Goal: Task Accomplishment & Management: Use online tool/utility

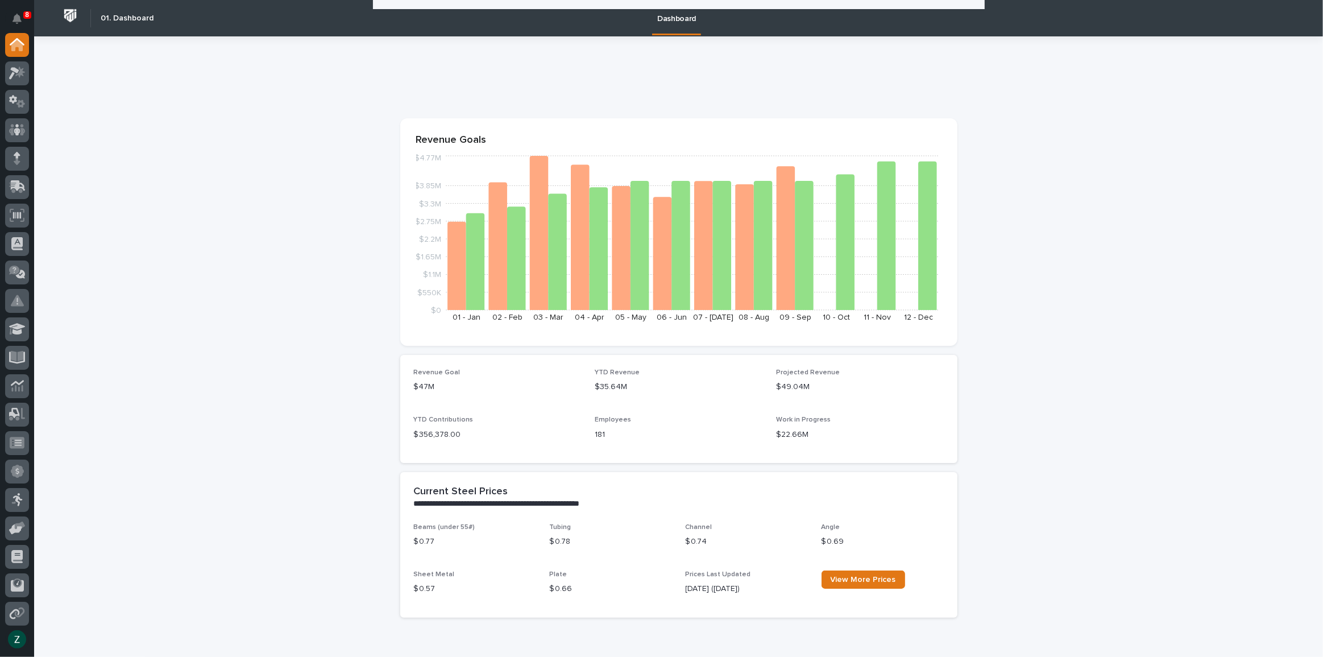
scroll to position [775, 0]
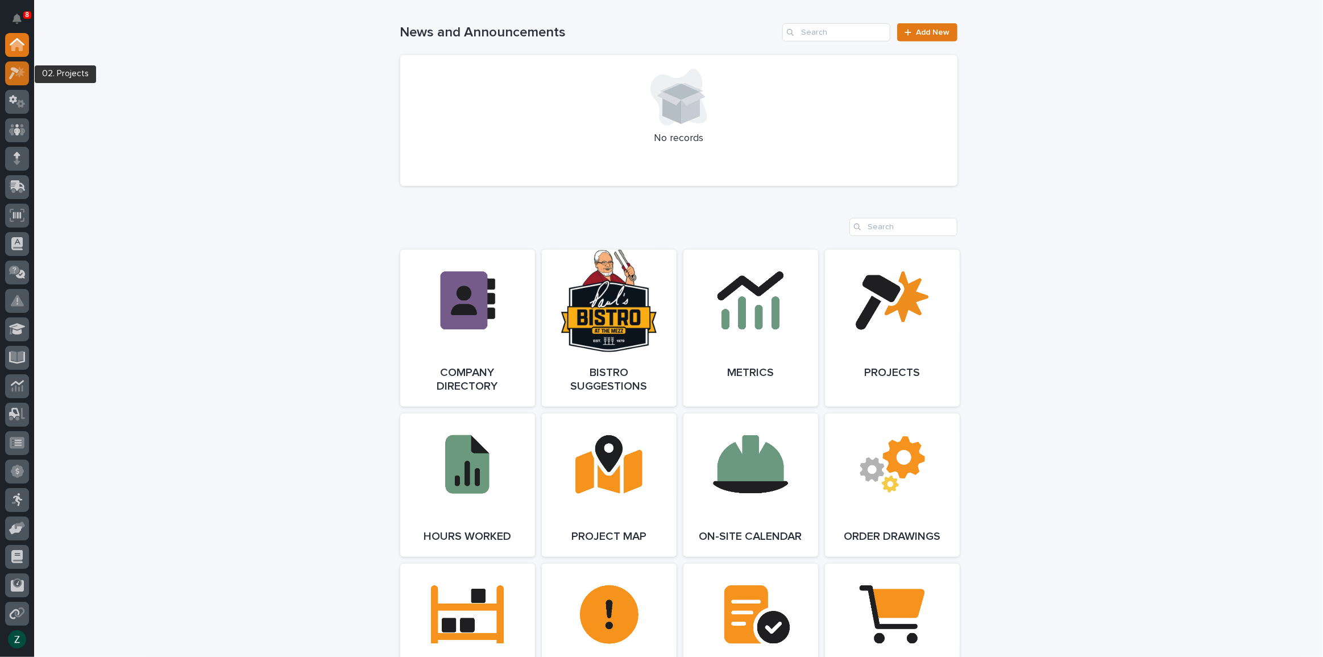
click at [25, 74] on div at bounding box center [17, 73] width 24 height 24
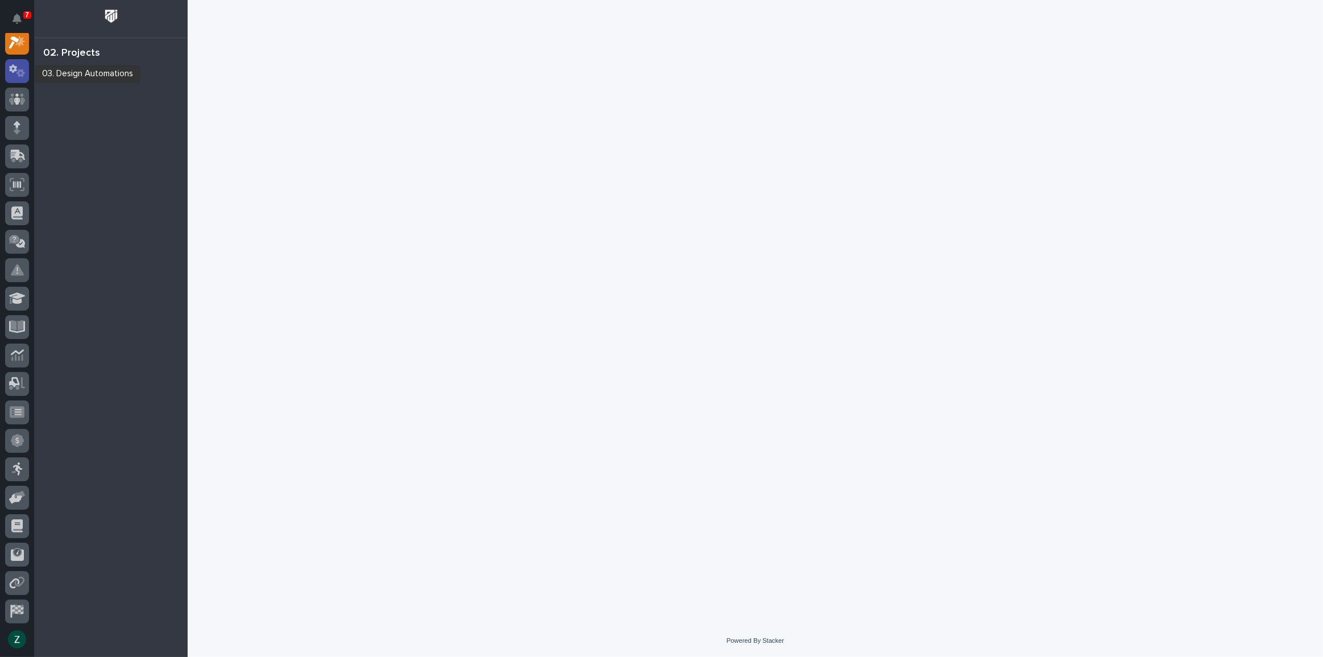
scroll to position [28, 0]
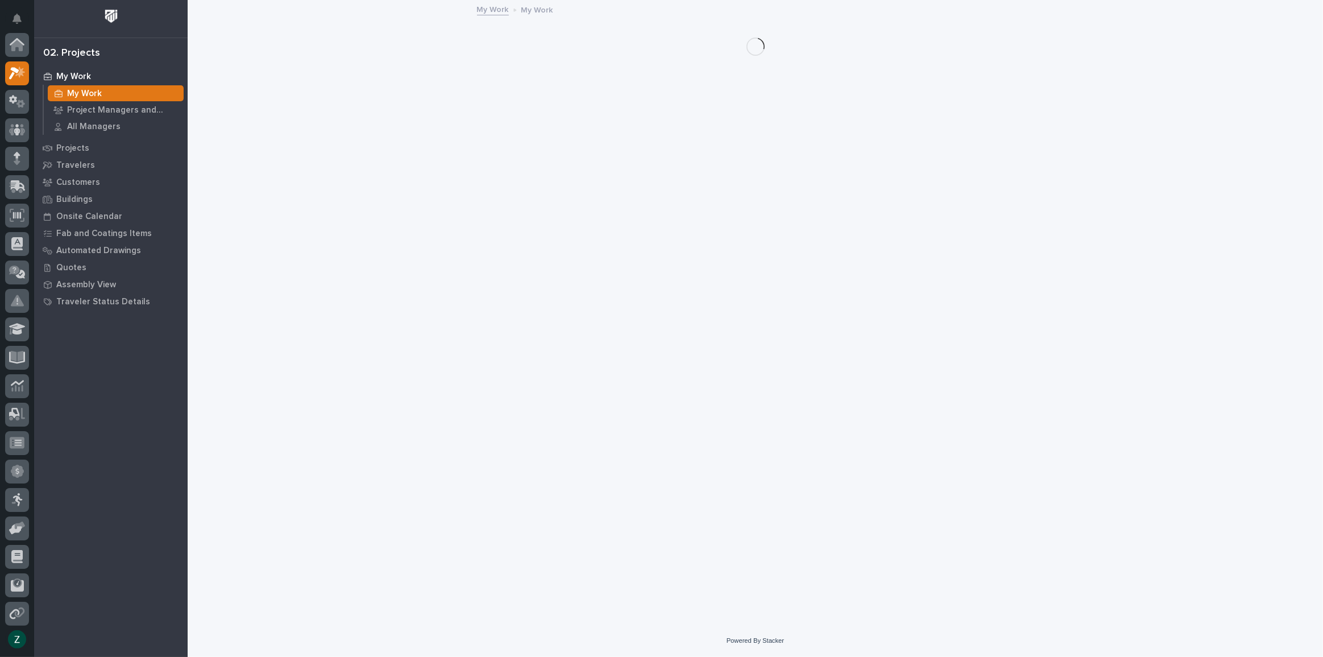
scroll to position [28, 0]
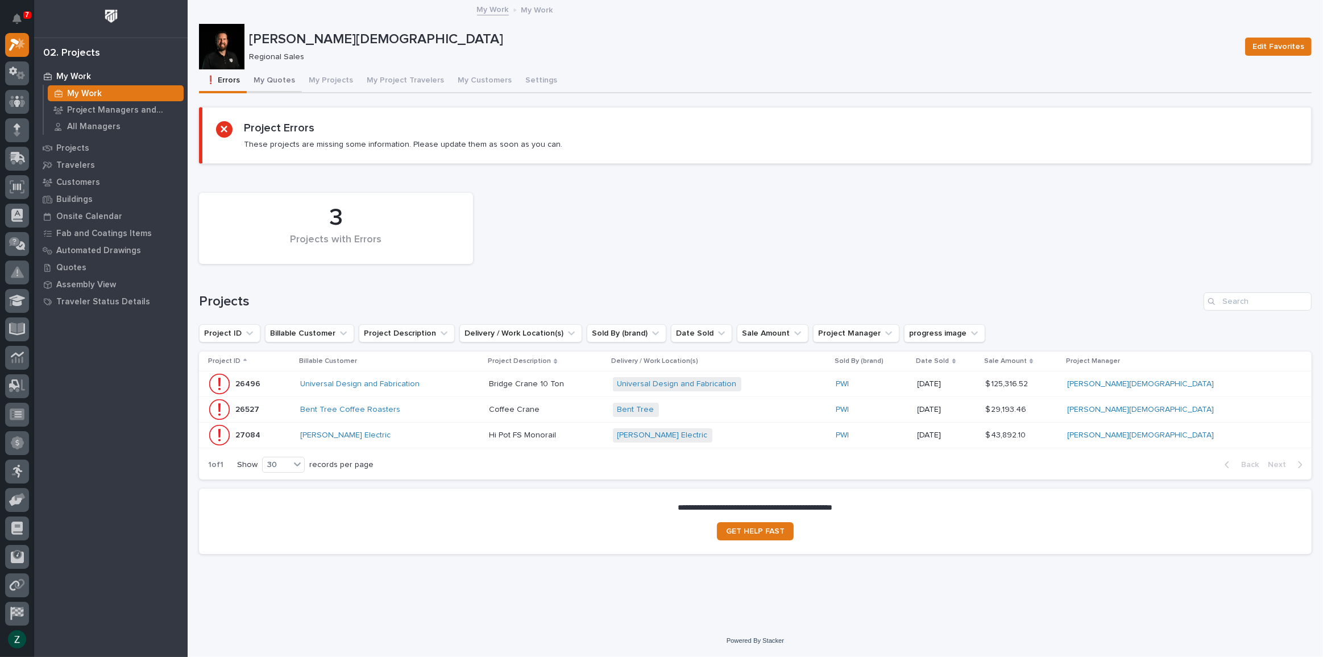
click at [277, 77] on button "My Quotes" at bounding box center [274, 81] width 55 height 24
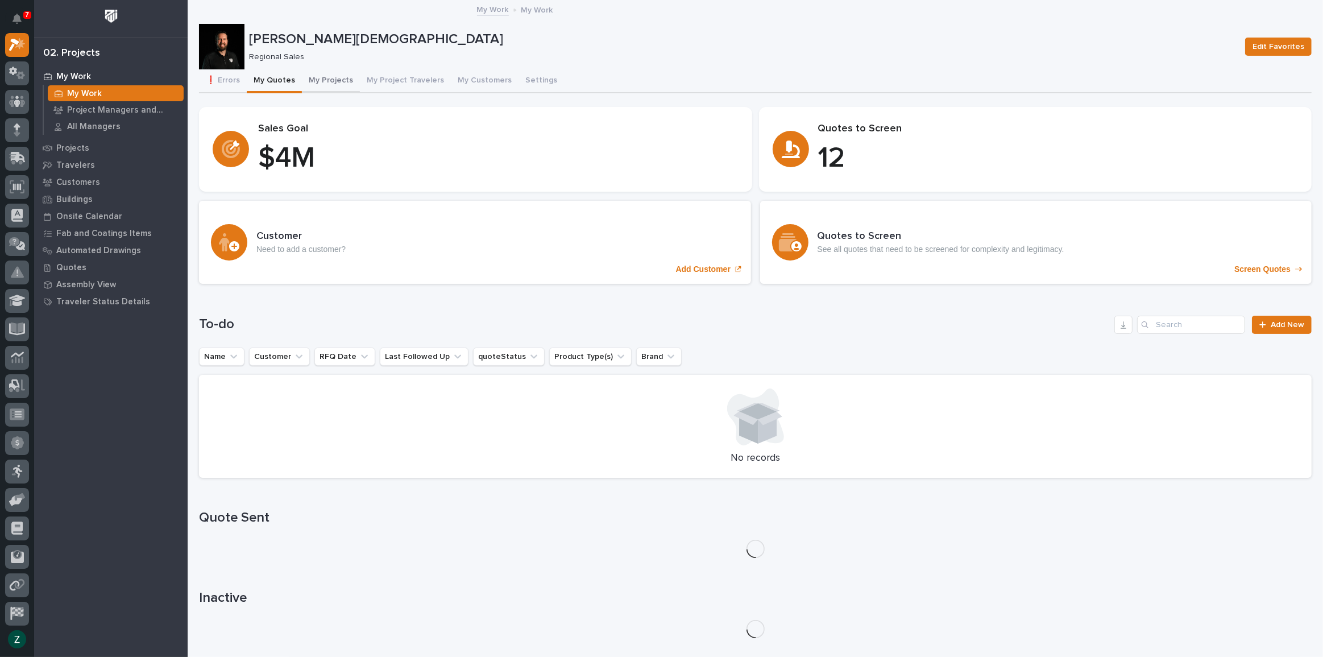
click at [324, 76] on button "My Projects" at bounding box center [331, 81] width 58 height 24
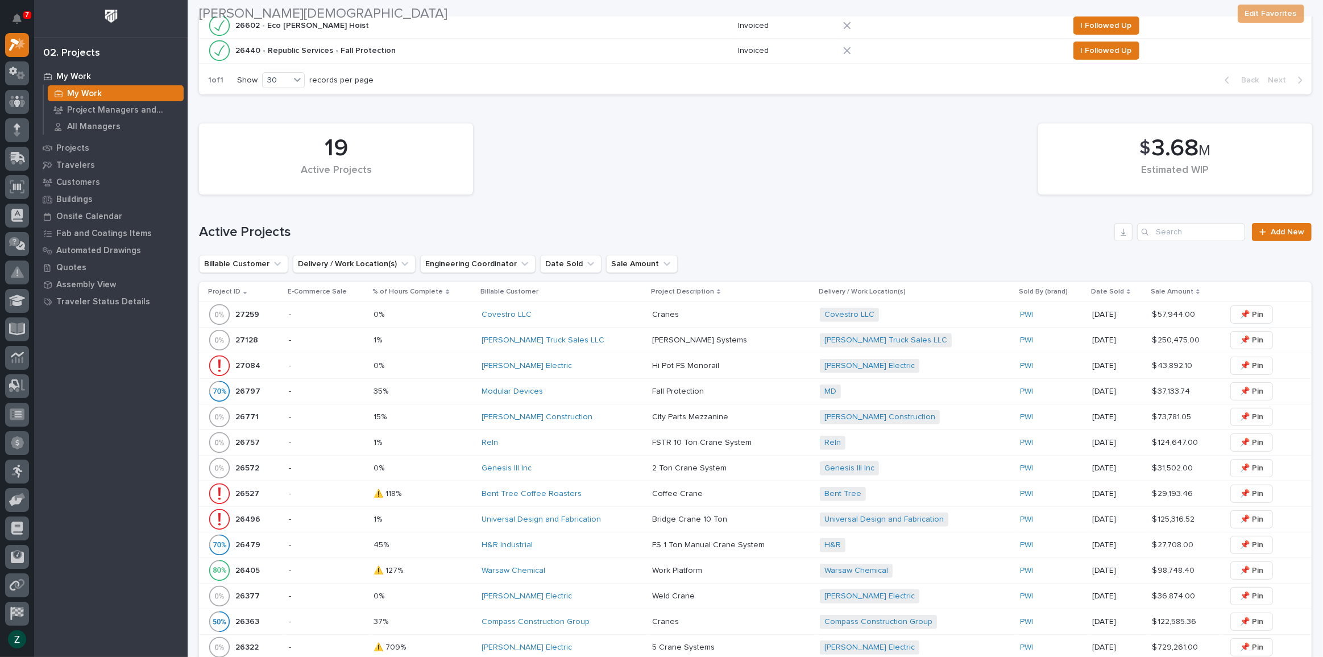
scroll to position [362, 0]
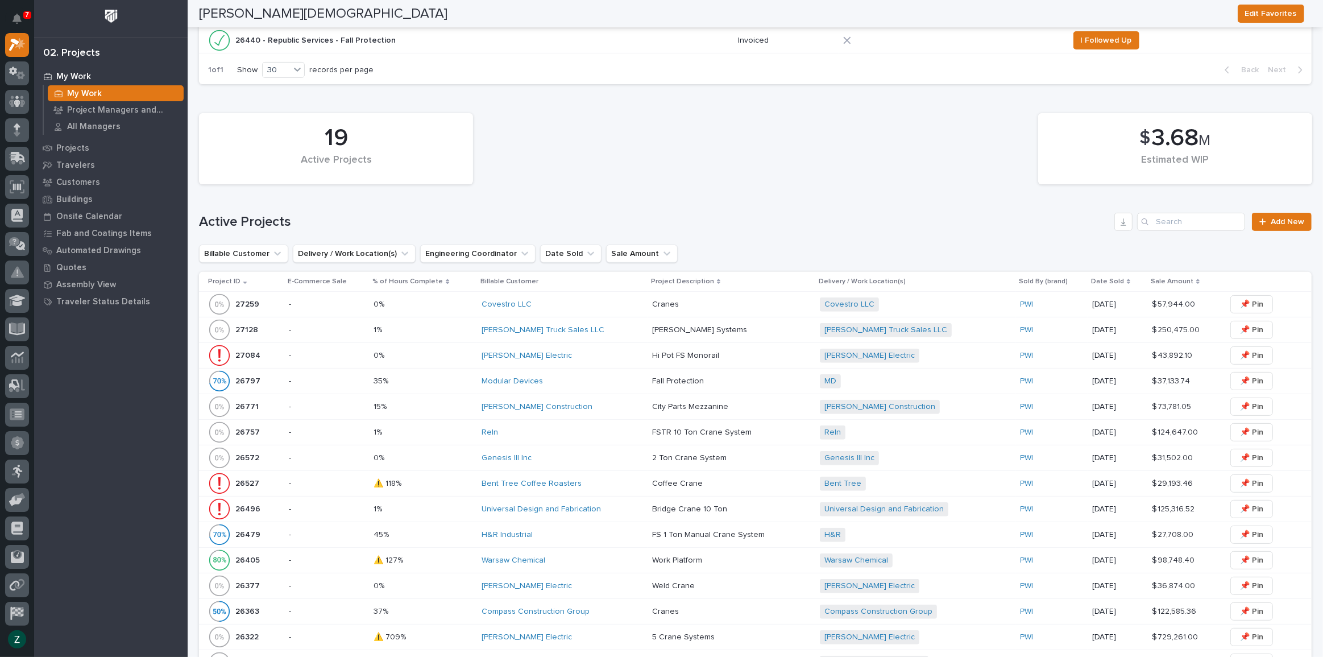
click at [598, 347] on div "[PERSON_NAME] Electric" at bounding box center [561, 355] width 161 height 19
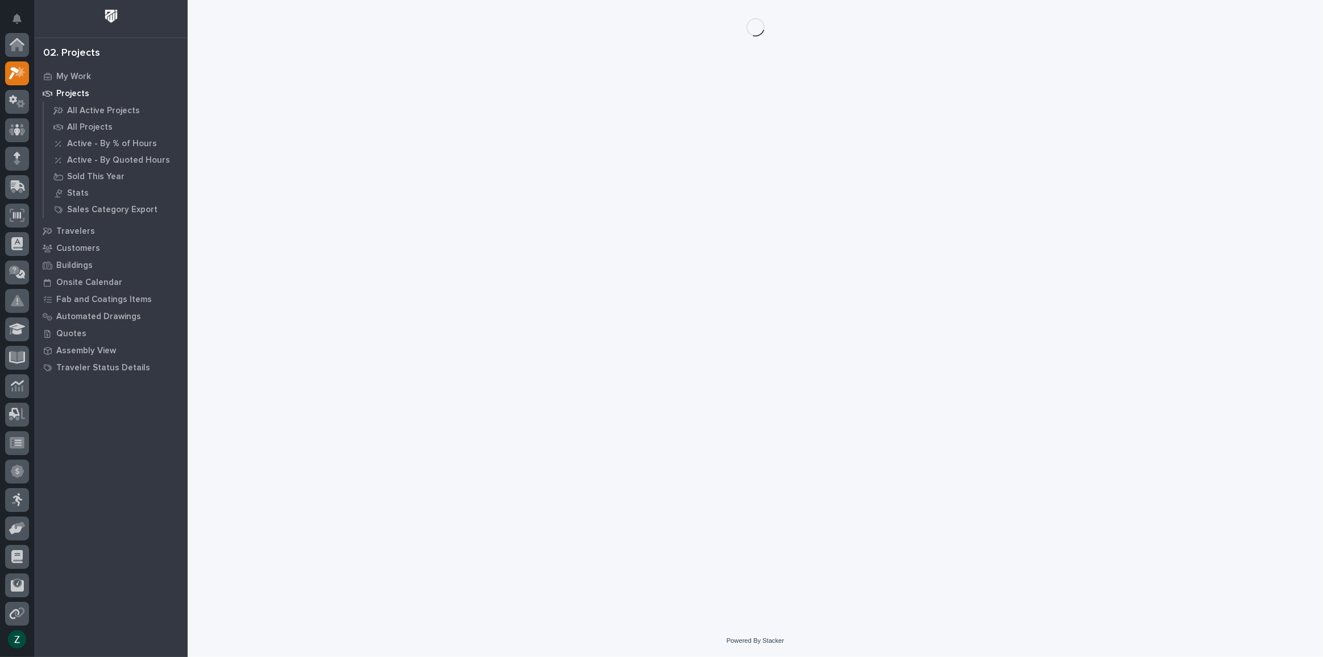
scroll to position [31, 0]
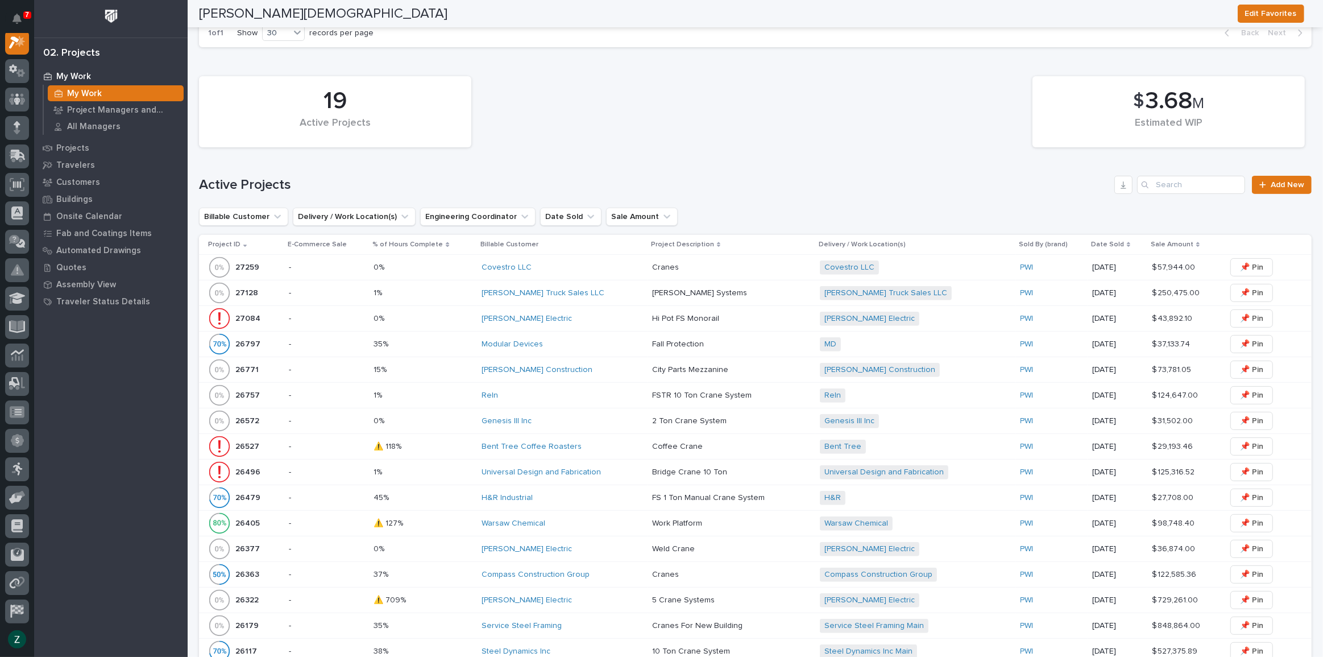
scroll to position [413, 0]
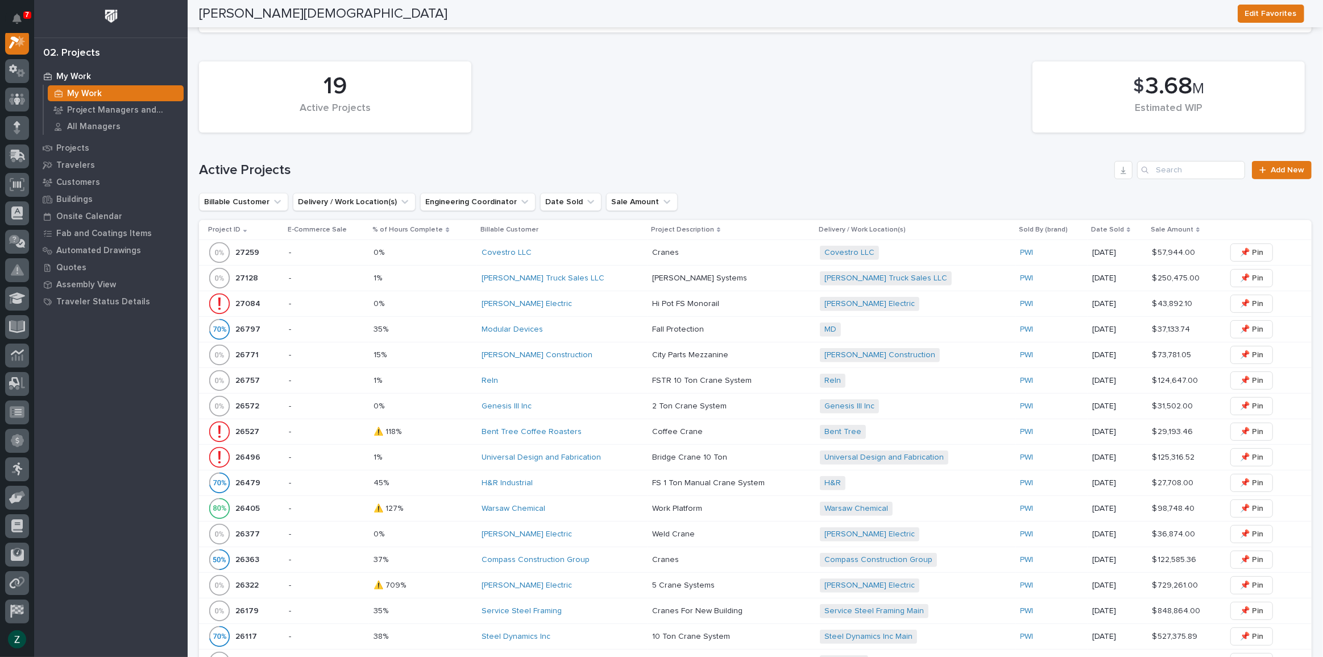
click at [604, 529] on div "[PERSON_NAME] Electric" at bounding box center [561, 534] width 161 height 10
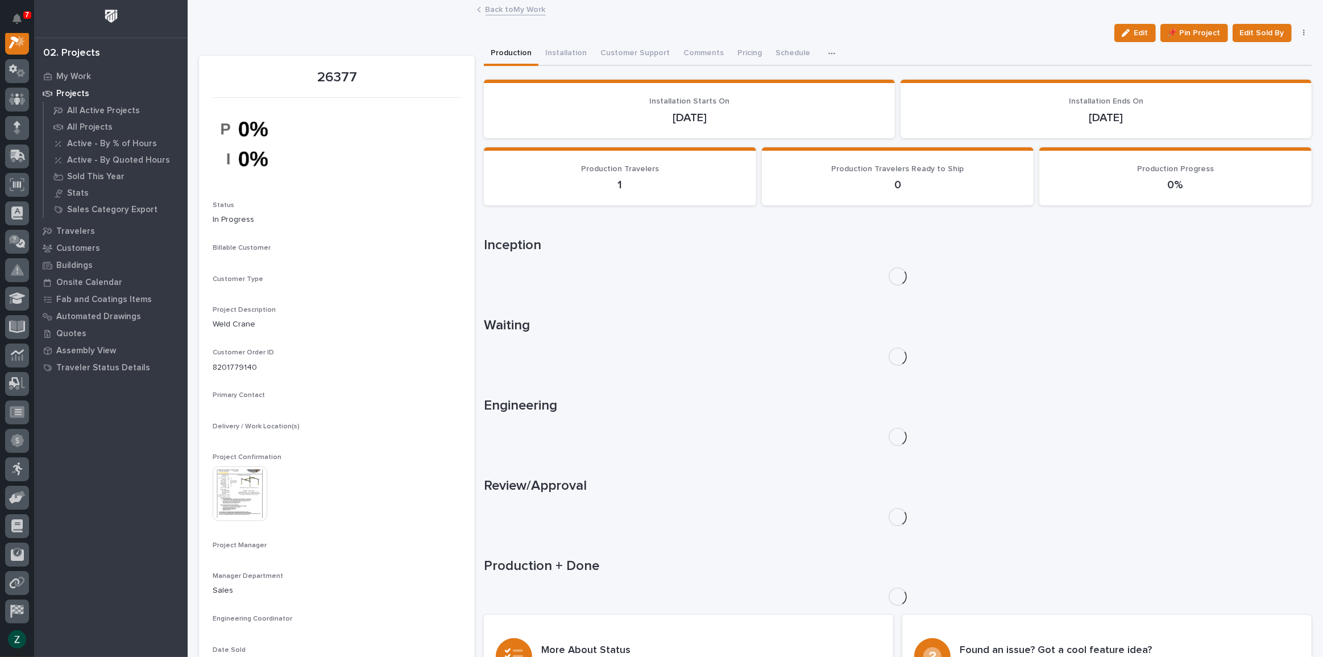
scroll to position [28, 0]
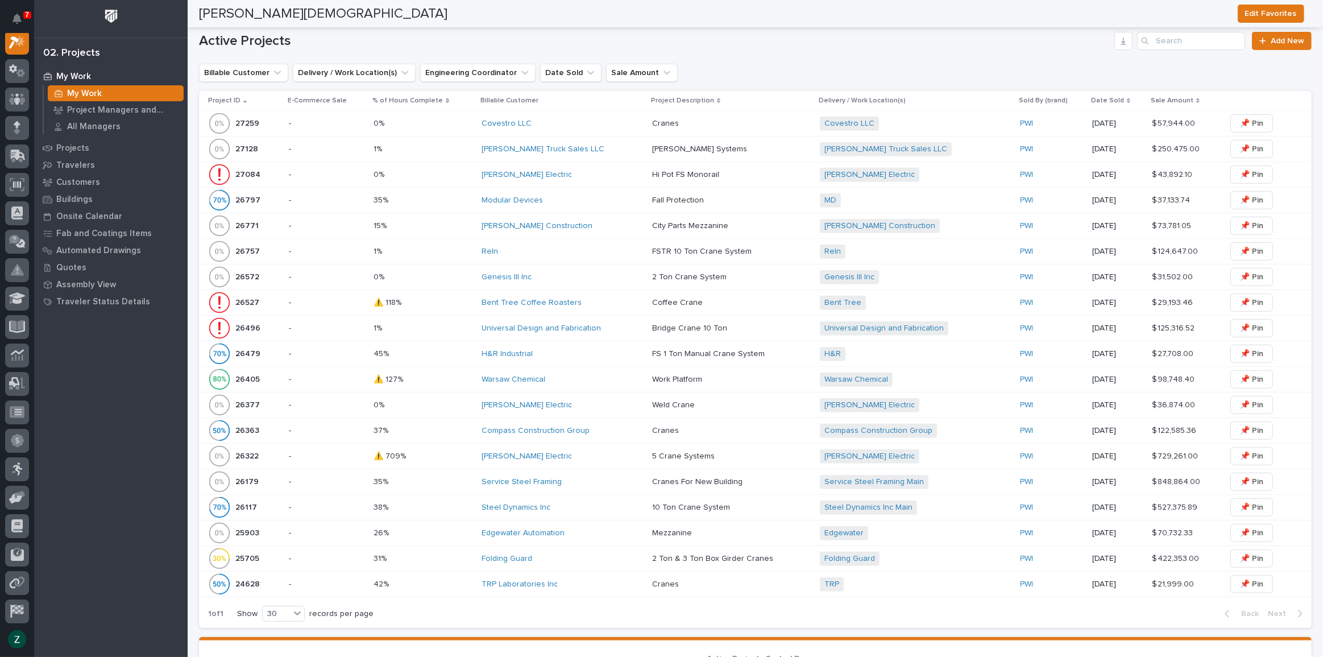
scroll to position [568, 0]
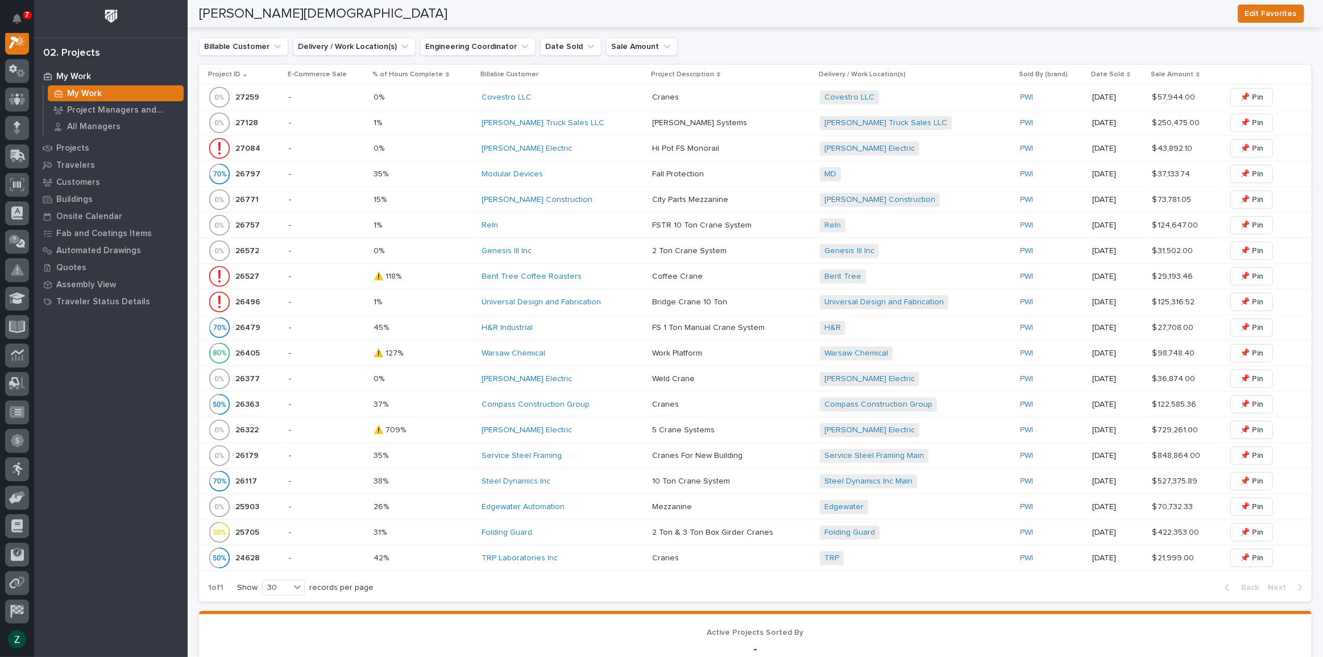
click at [721, 426] on p at bounding box center [731, 430] width 159 height 10
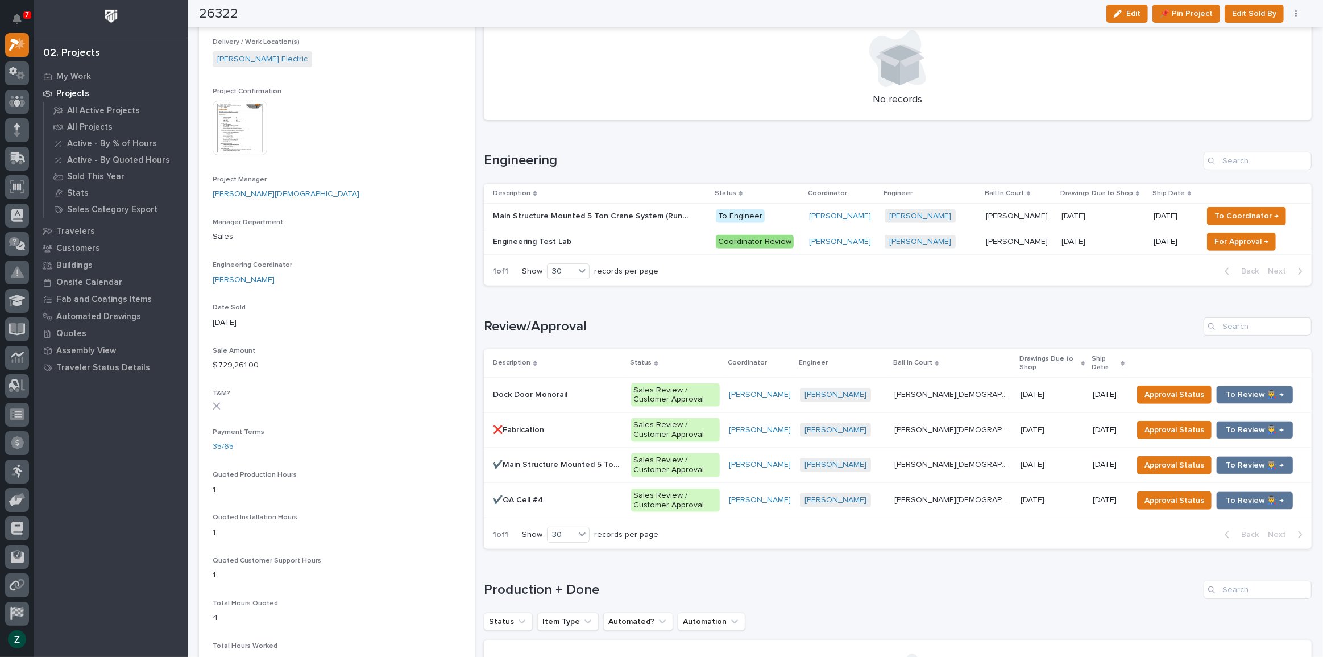
scroll to position [465, 0]
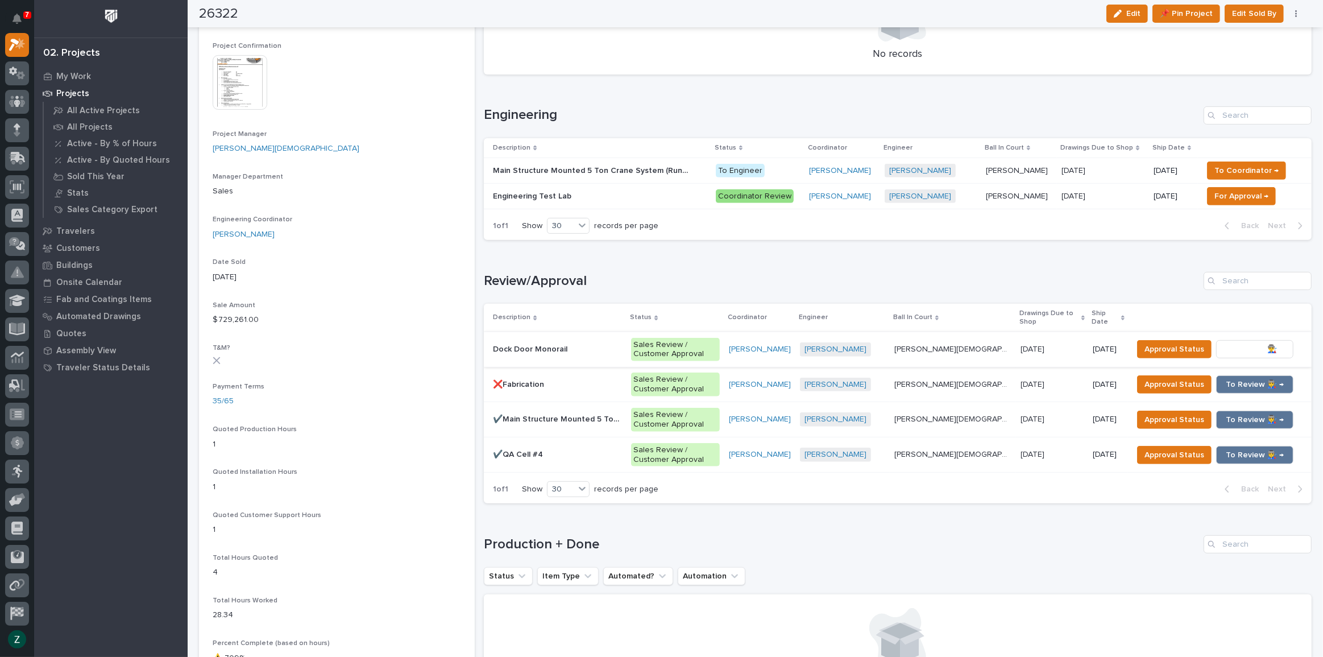
click at [1278, 343] on button "To Review 👨‍🏭 →" at bounding box center [1254, 349] width 77 height 18
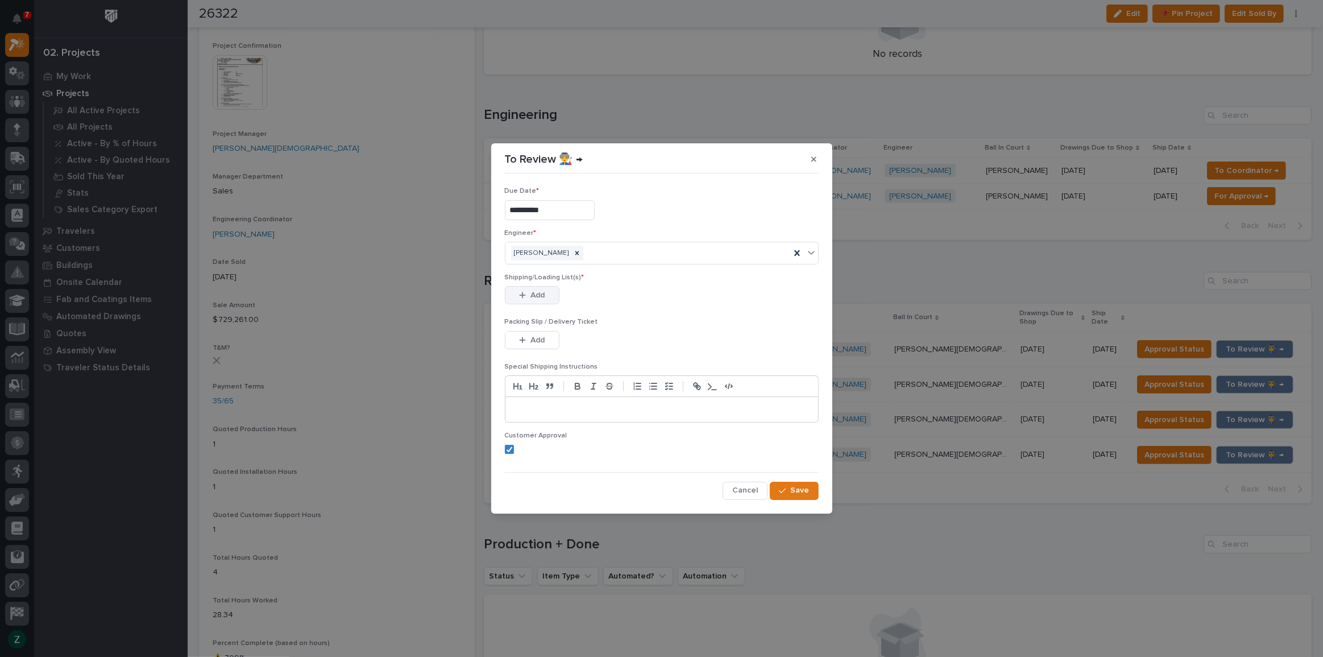
click at [539, 290] on span "Add" at bounding box center [537, 295] width 14 height 10
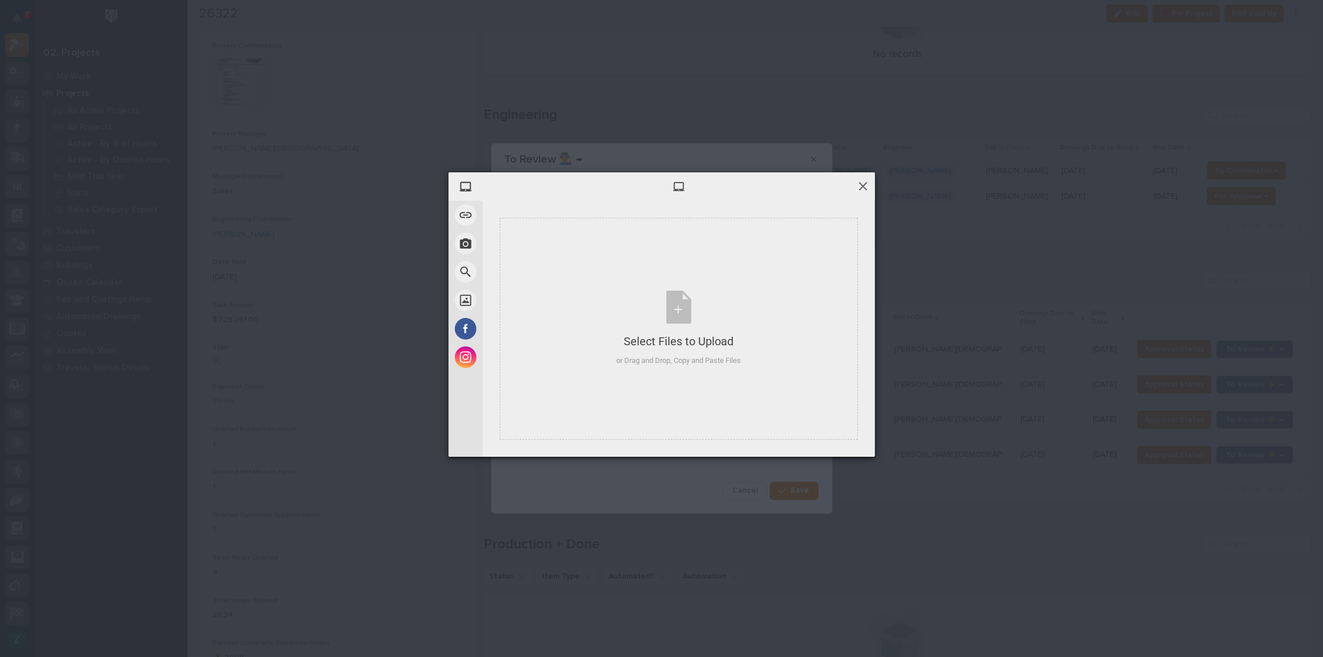
click at [857, 180] on span at bounding box center [863, 186] width 13 height 13
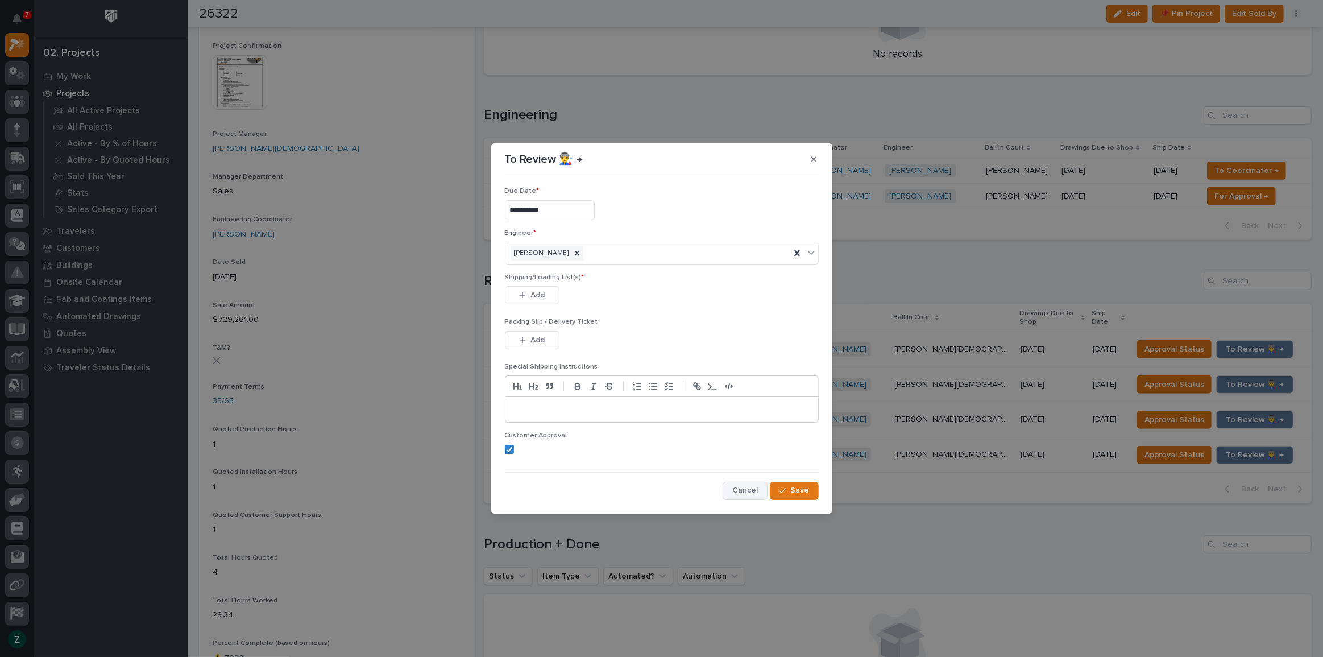
click at [745, 488] on span "Cancel" at bounding box center [745, 490] width 26 height 10
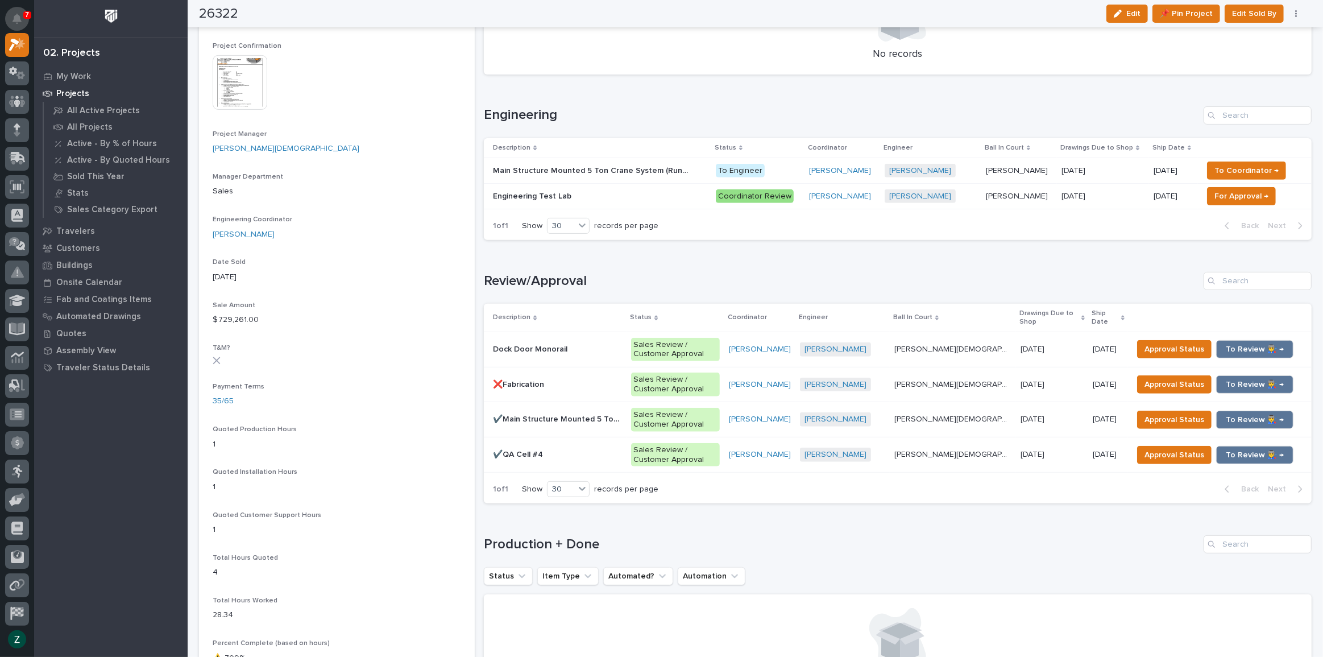
click at [15, 11] on button "Notifications" at bounding box center [17, 19] width 24 height 24
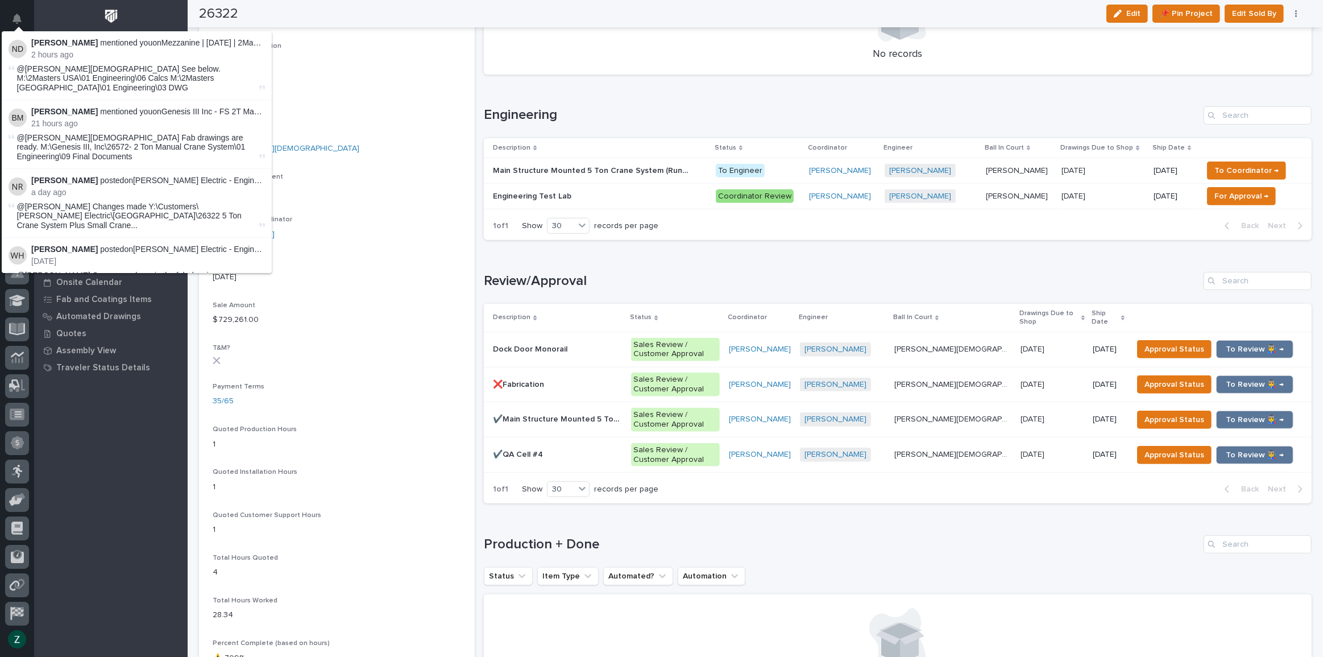
click at [645, 261] on div "Loading... Saving… Review/Approval Description Status Coordinator Engineer Ball…" at bounding box center [898, 380] width 828 height 263
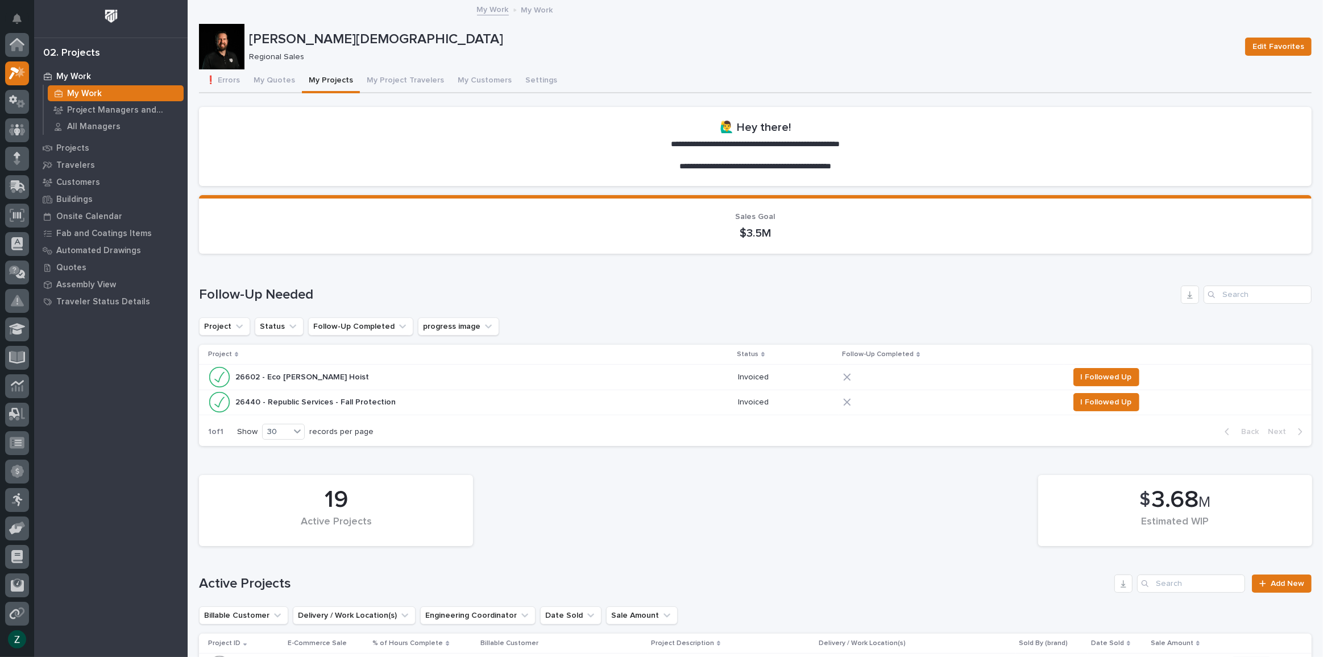
scroll to position [31, 0]
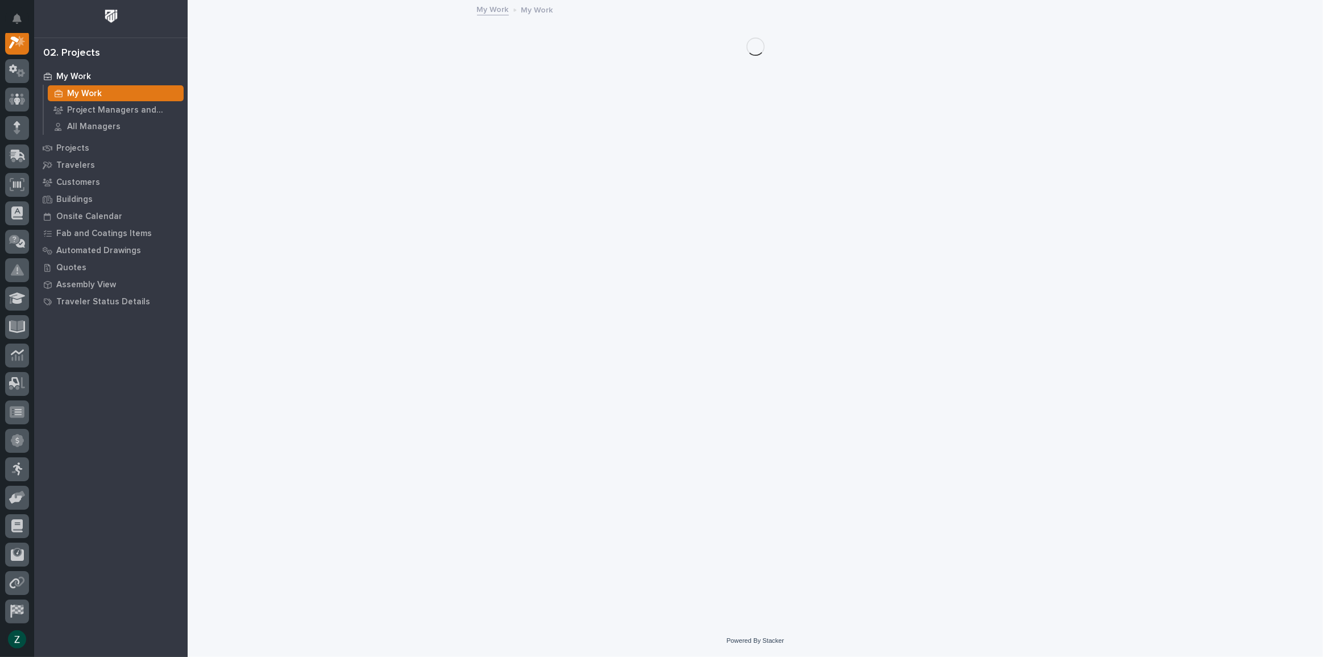
scroll to position [28, 0]
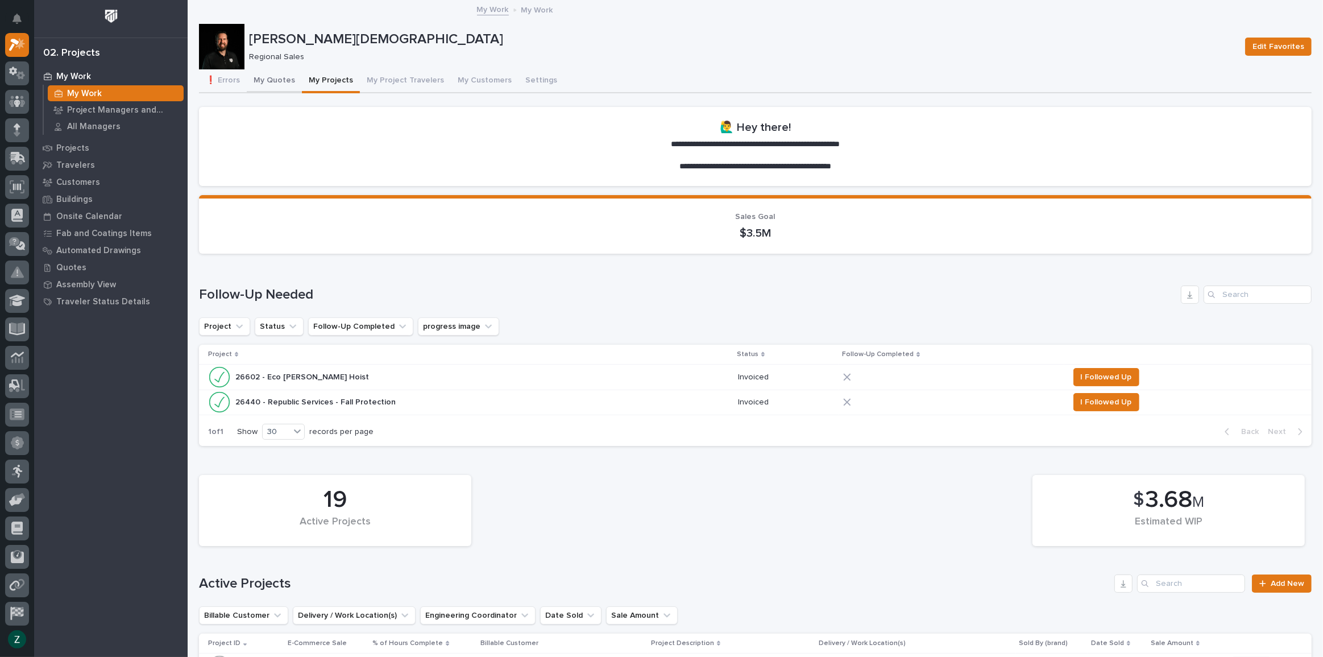
click at [280, 73] on button "My Quotes" at bounding box center [274, 81] width 55 height 24
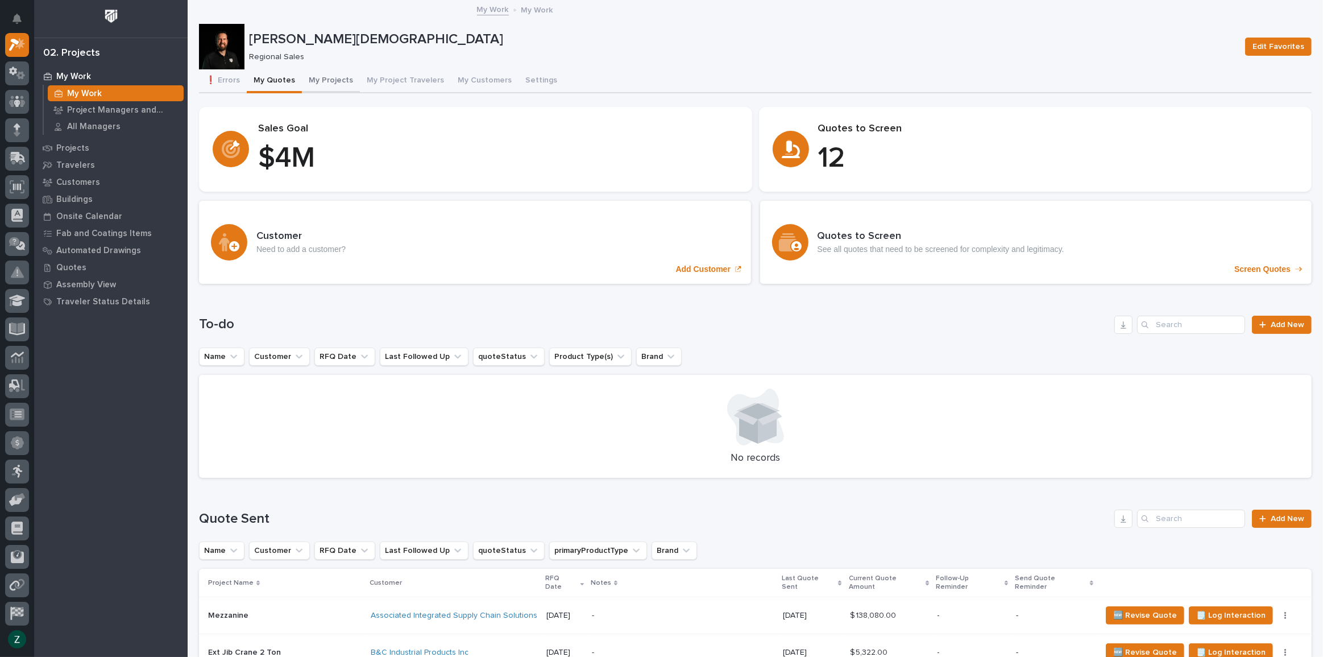
click at [328, 77] on button "My Projects" at bounding box center [331, 81] width 58 height 24
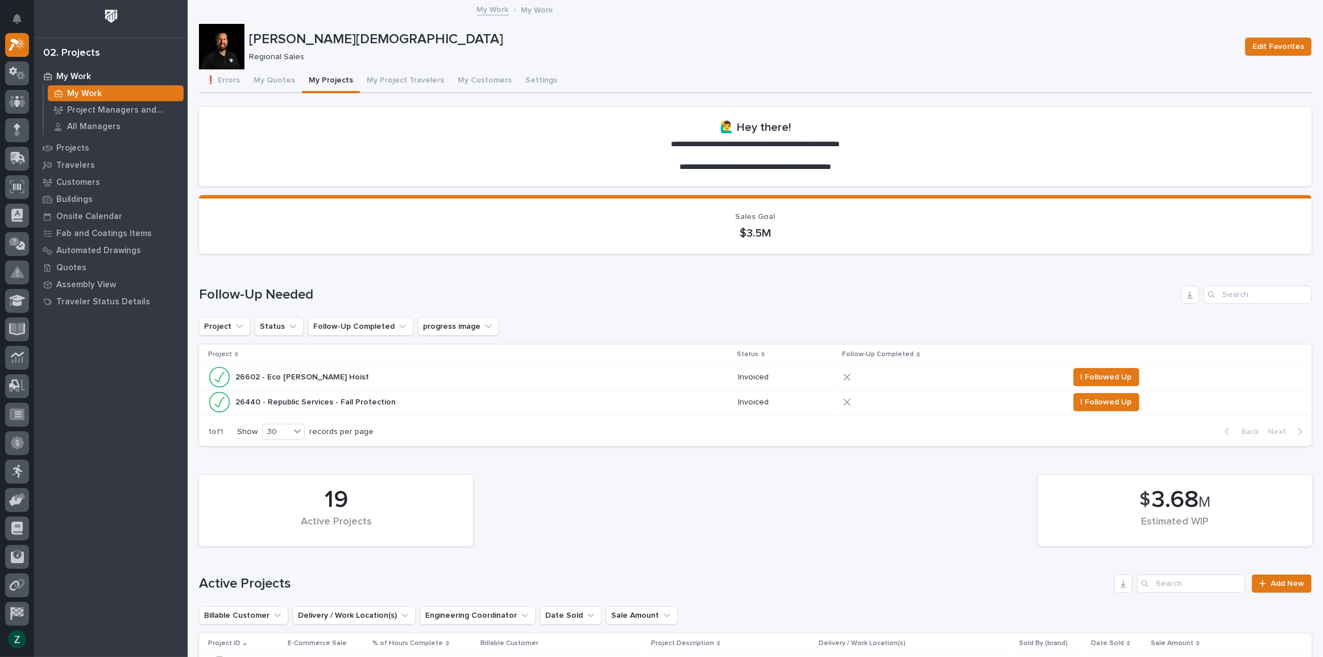
click at [333, 76] on button "My Projects" at bounding box center [331, 81] width 58 height 24
click at [284, 80] on button "My Quotes" at bounding box center [274, 81] width 55 height 24
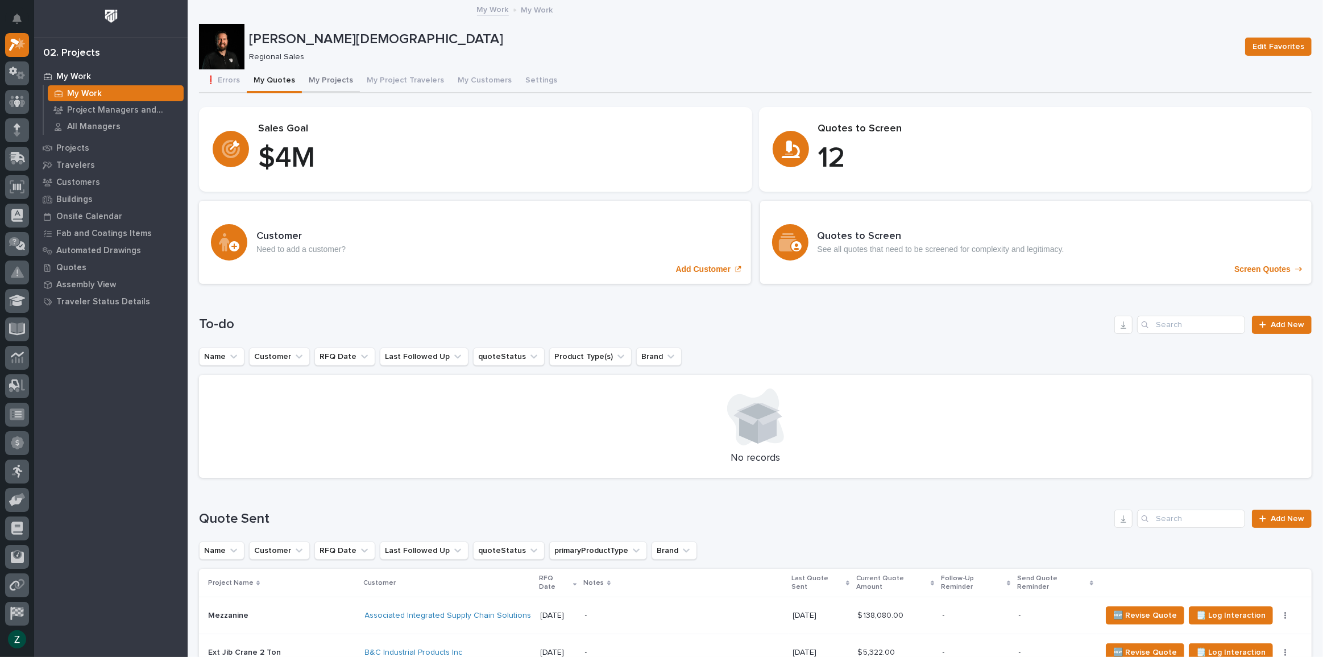
click at [328, 74] on button "My Projects" at bounding box center [331, 81] width 58 height 24
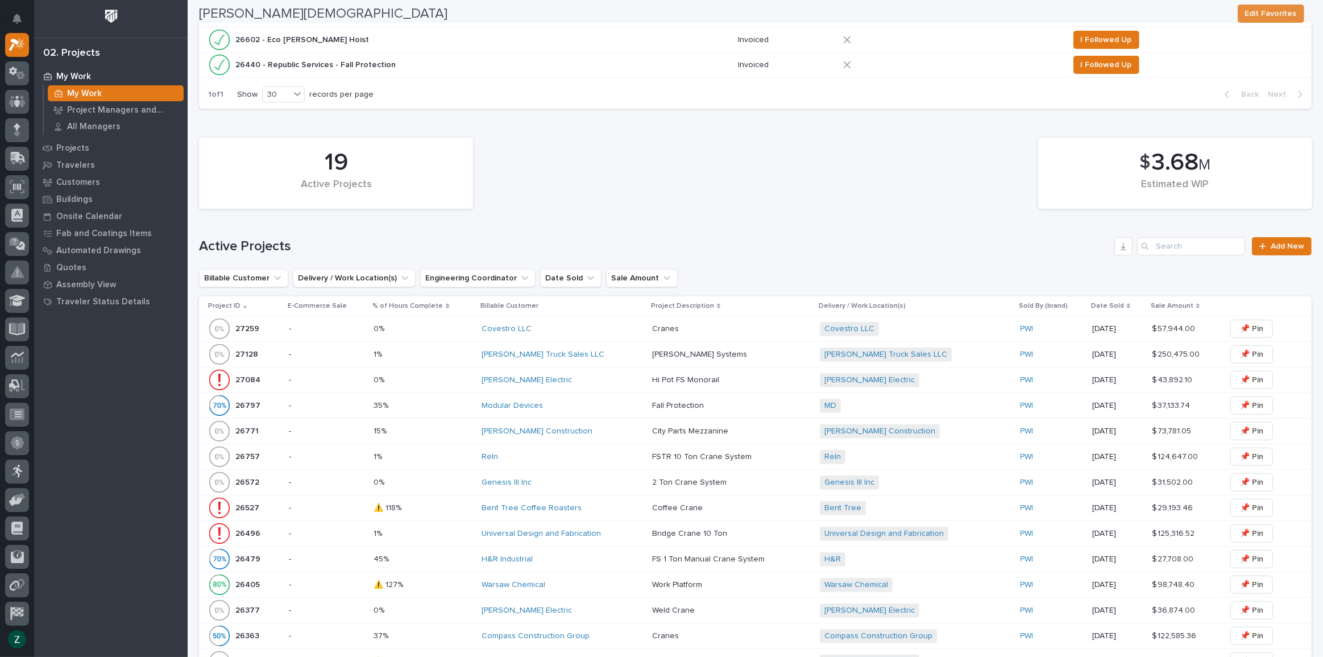
scroll to position [775, 0]
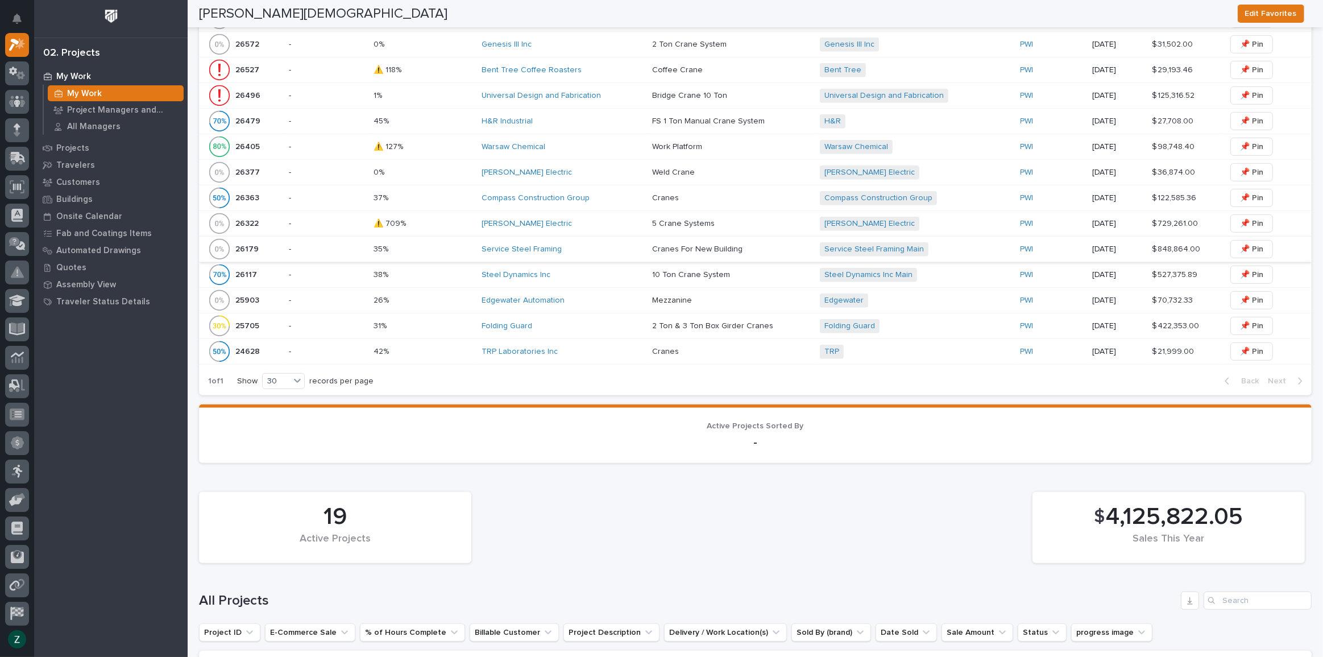
click at [575, 219] on div "[PERSON_NAME] Electric" at bounding box center [561, 224] width 161 height 10
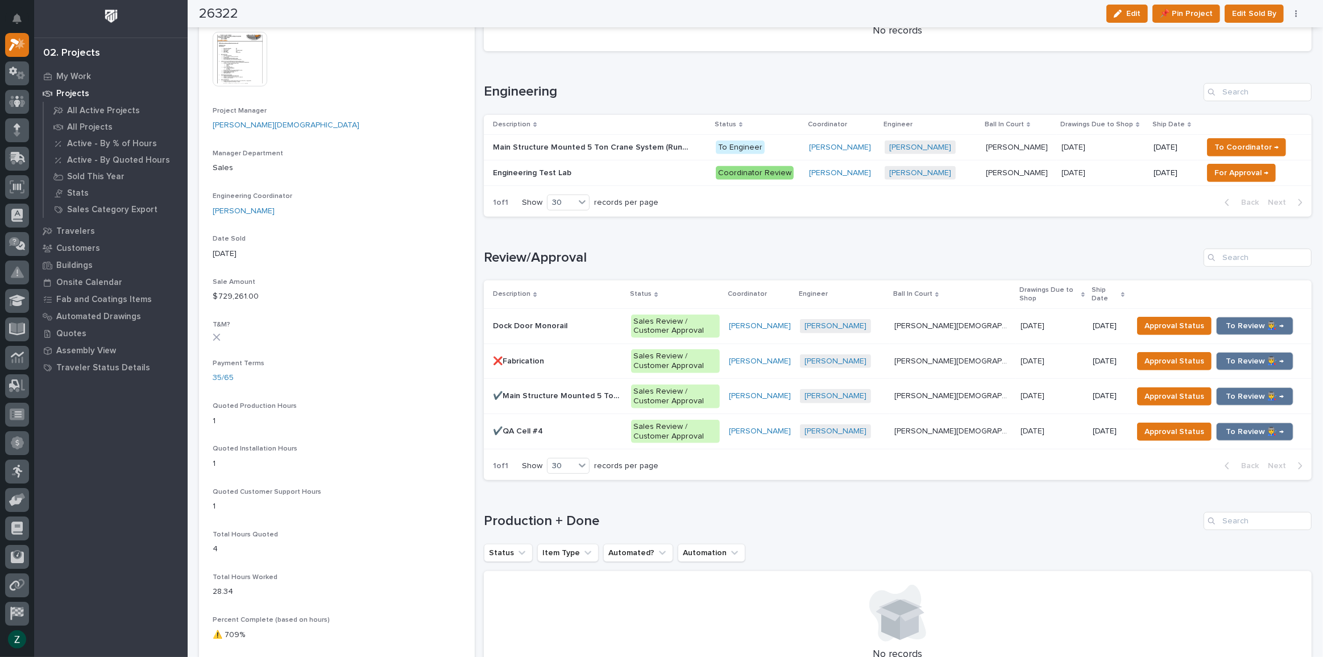
scroll to position [517, 0]
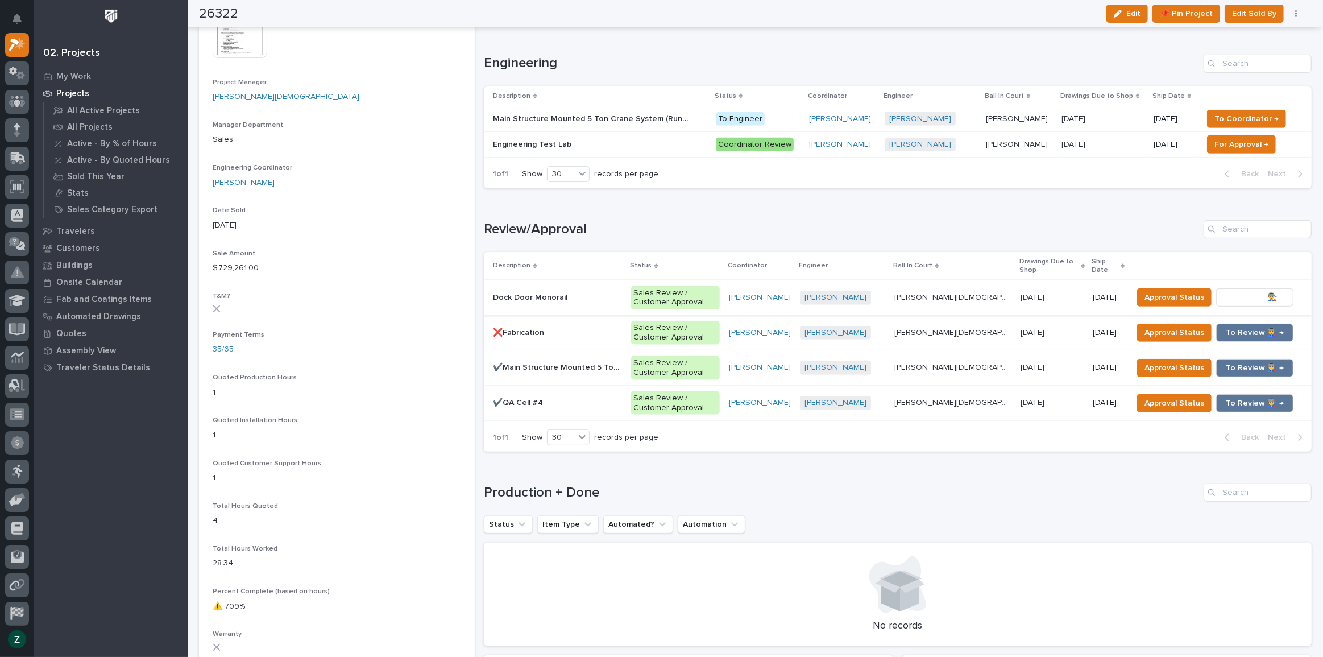
click at [1250, 290] on span "To Review 👨‍🏭 →" at bounding box center [1254, 297] width 58 height 14
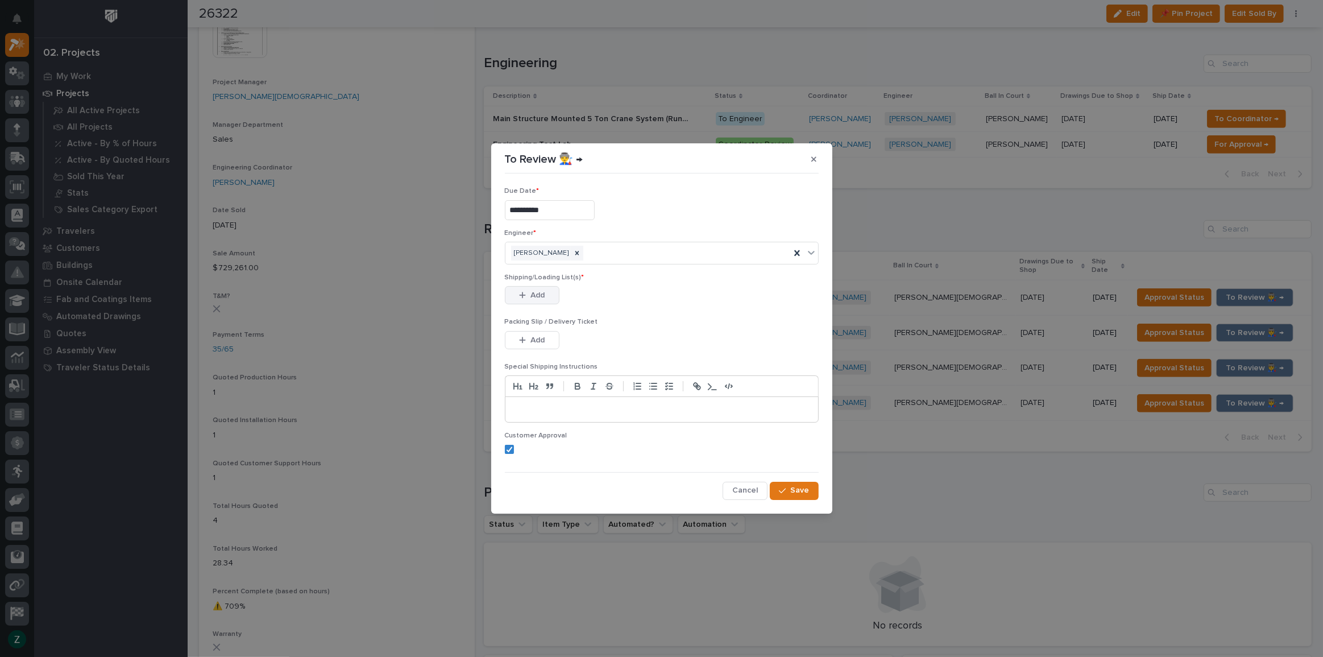
click at [538, 296] on span "Add" at bounding box center [537, 295] width 14 height 10
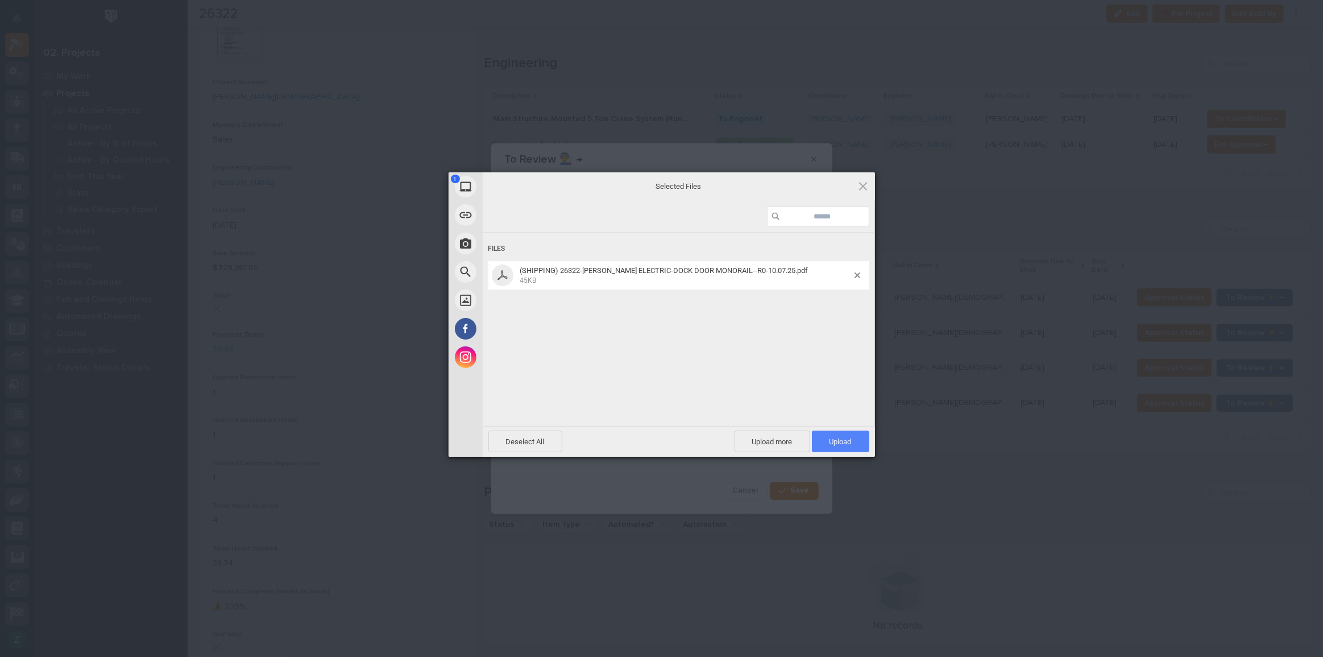
click at [849, 441] on span "Upload 1" at bounding box center [840, 441] width 22 height 9
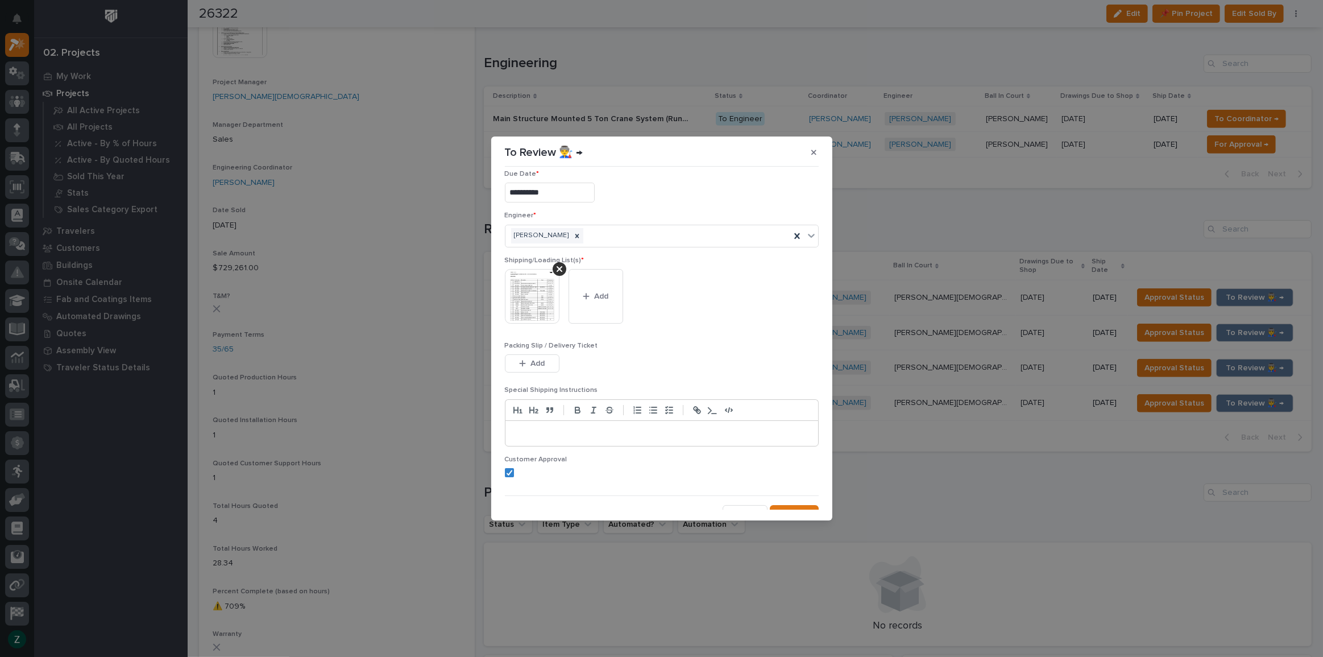
scroll to position [0, 0]
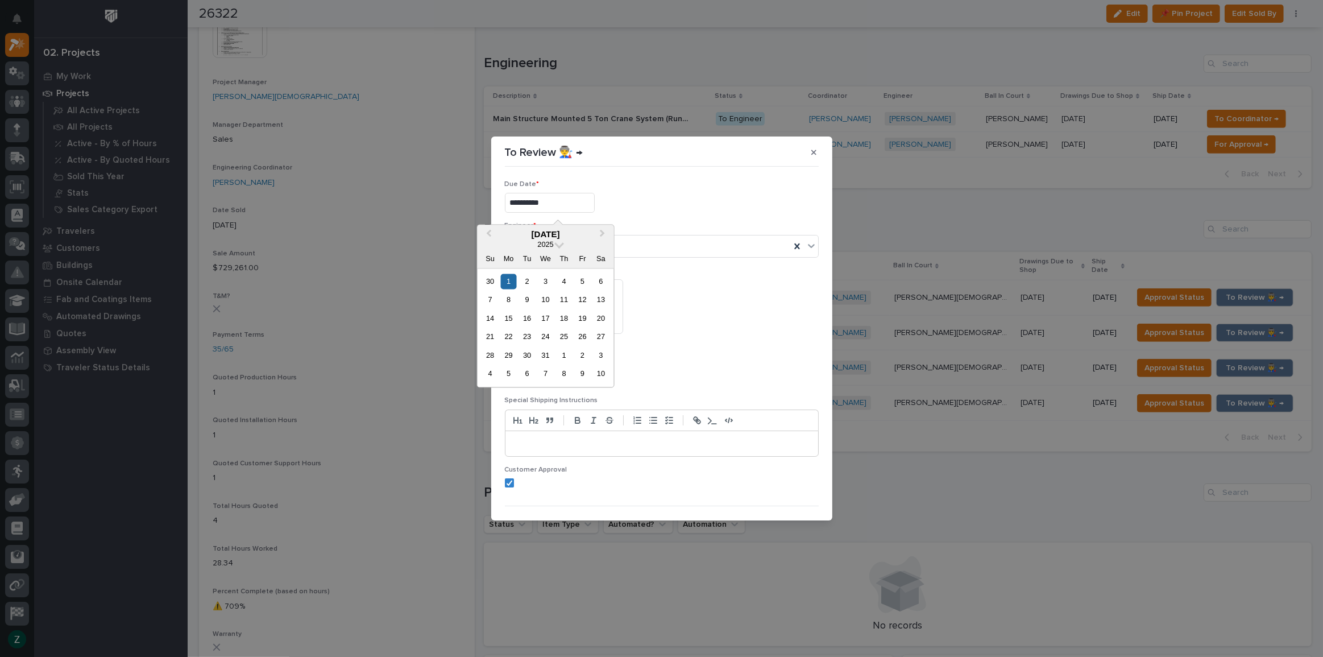
click at [579, 206] on input "**********" at bounding box center [550, 203] width 90 height 20
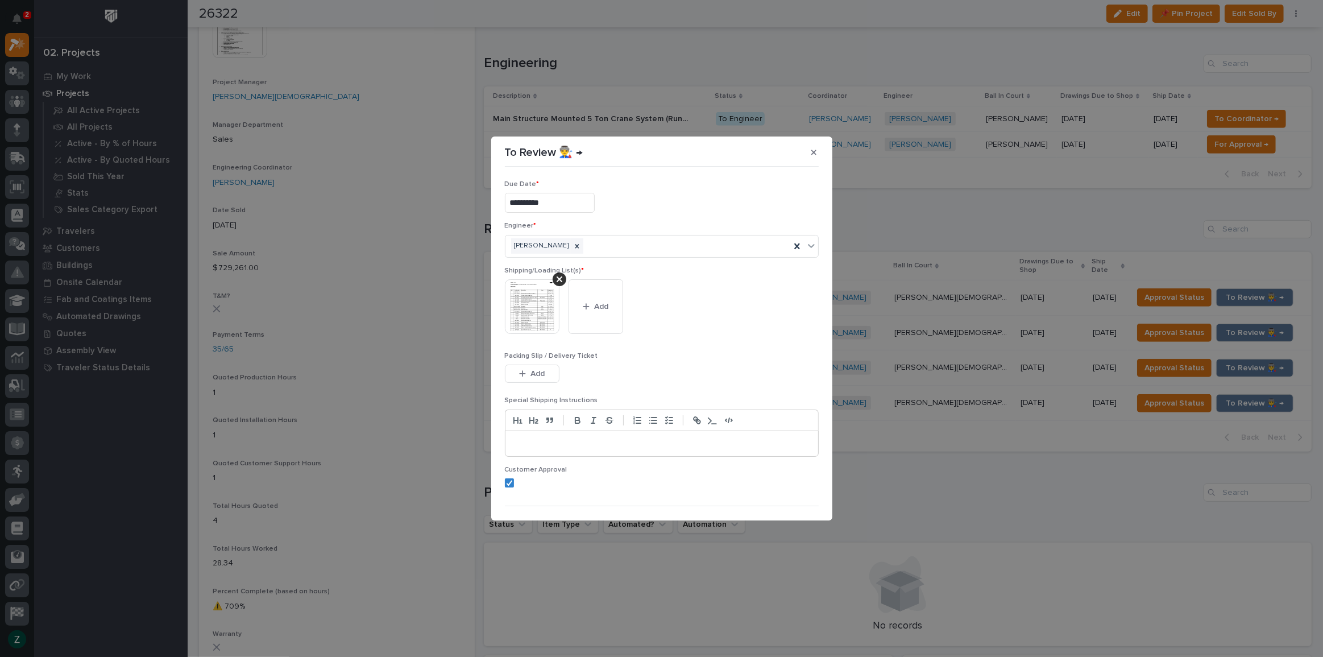
click at [674, 192] on div "**********" at bounding box center [662, 200] width 314 height 41
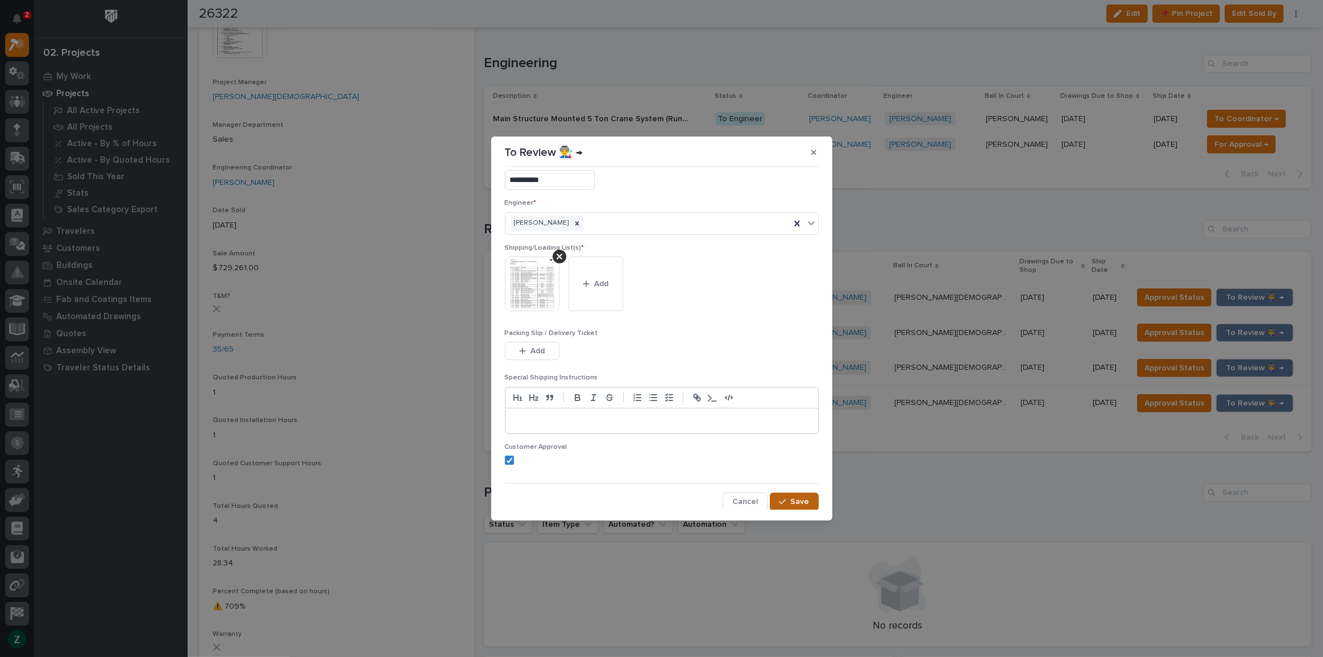
click at [784, 500] on div "button" at bounding box center [784, 501] width 11 height 8
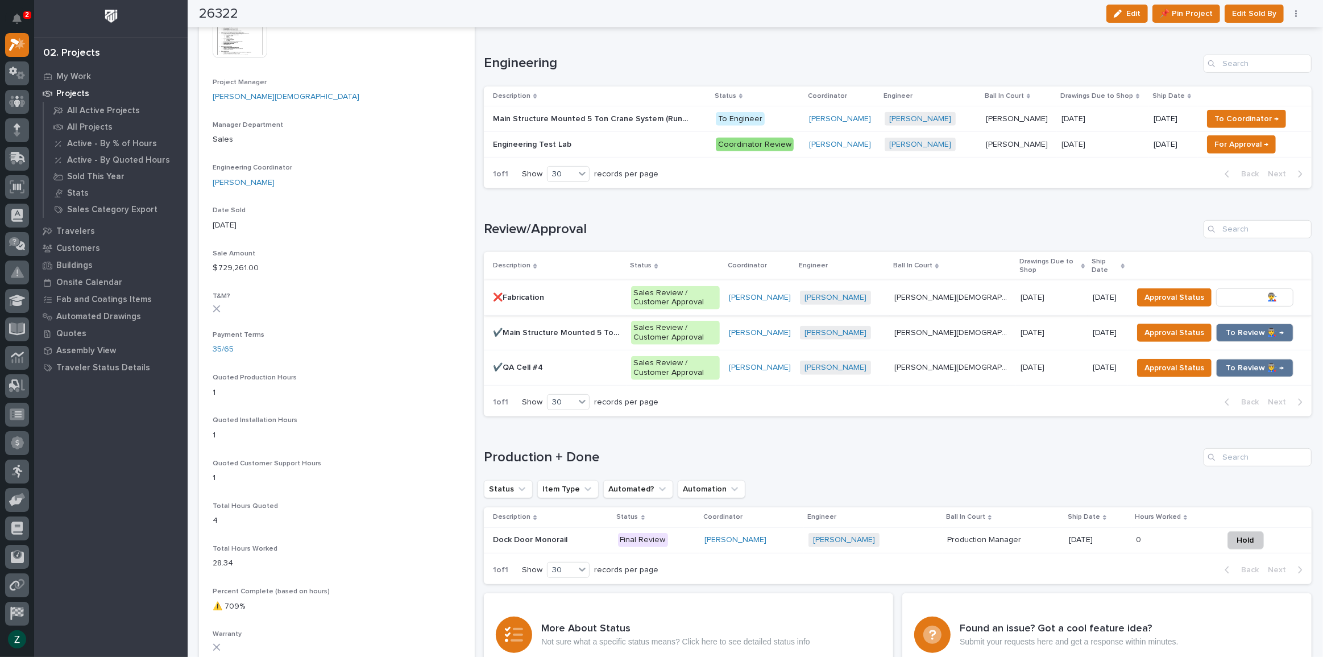
click at [1240, 290] on span "To Review 👨‍🏭 →" at bounding box center [1254, 297] width 58 height 14
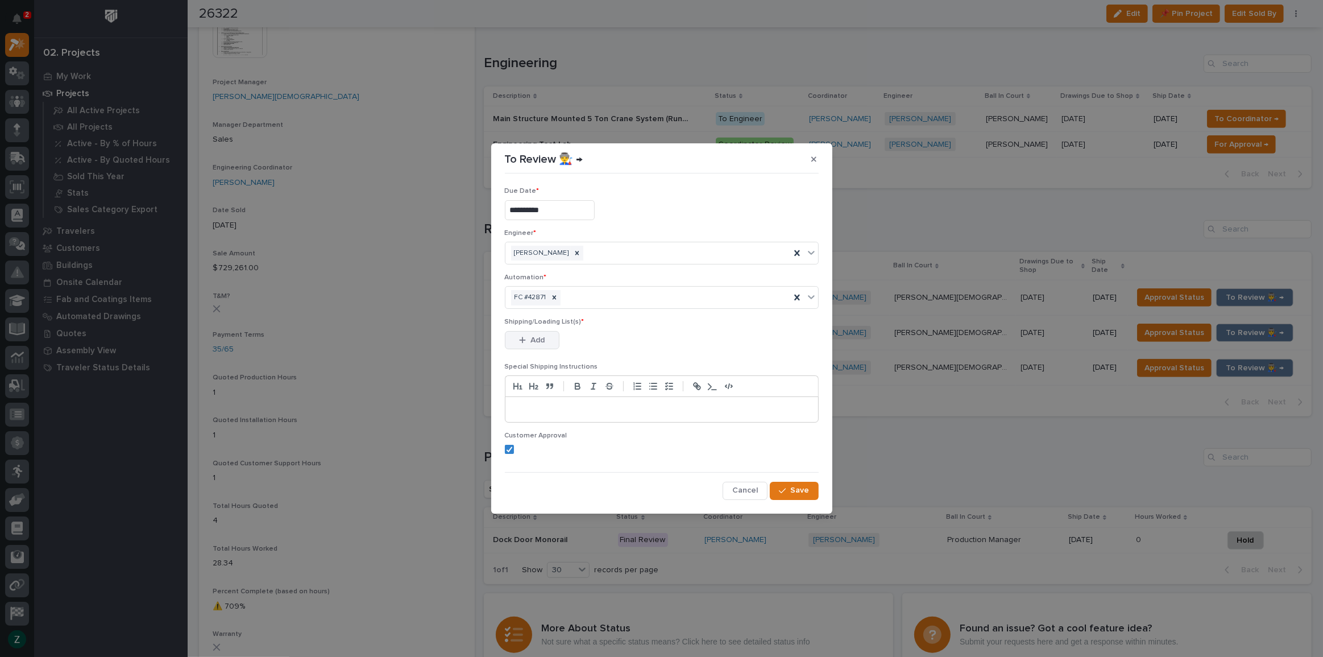
click at [551, 336] on button "Add" at bounding box center [532, 340] width 55 height 18
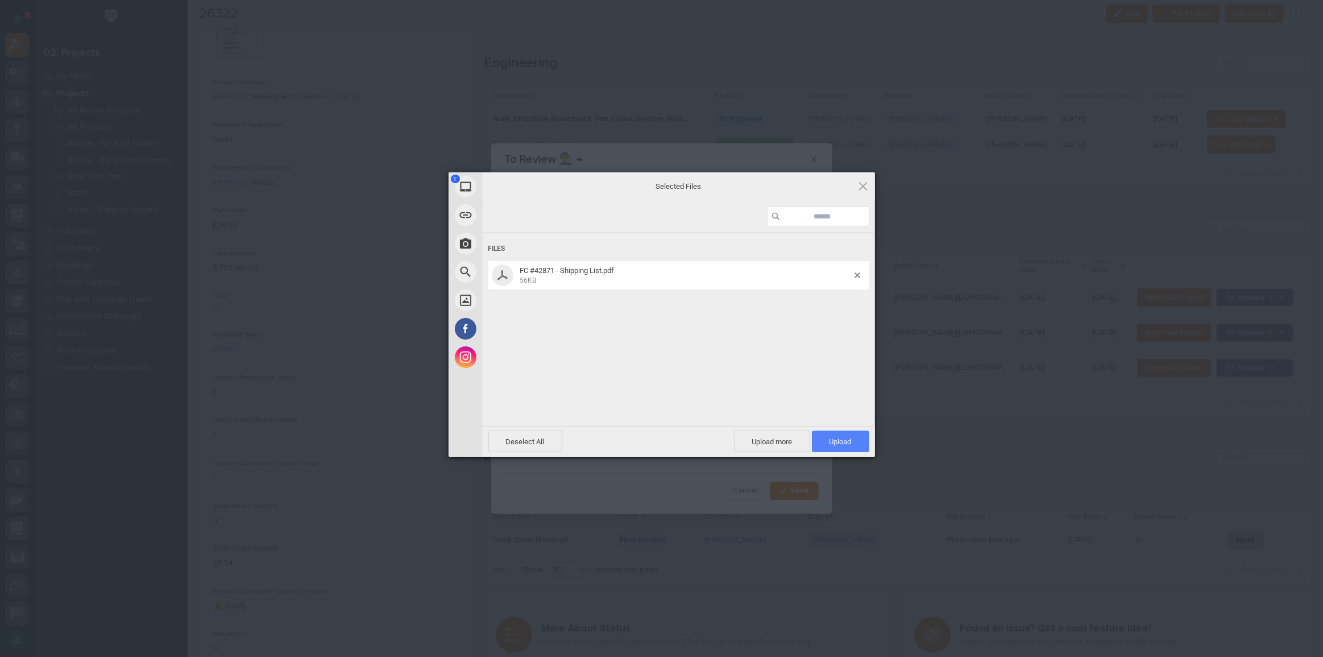
click at [850, 439] on span "Upload 1" at bounding box center [840, 441] width 22 height 9
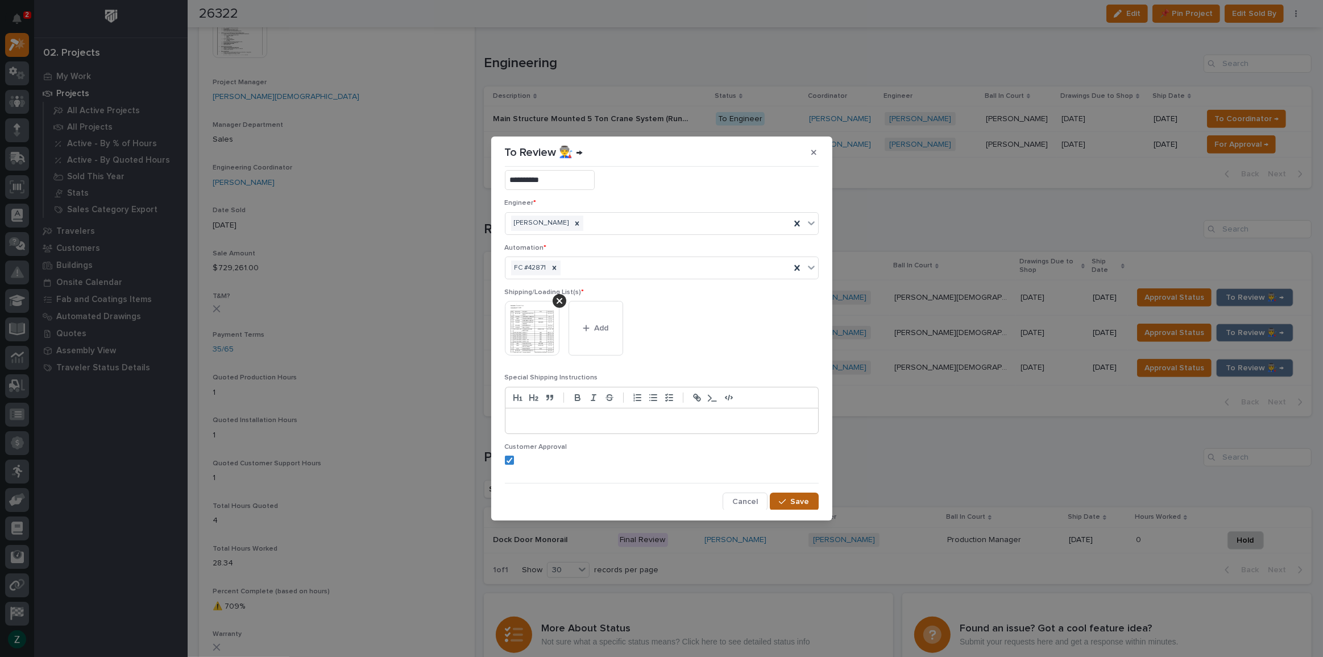
click at [791, 497] on span "Save" at bounding box center [800, 501] width 19 height 10
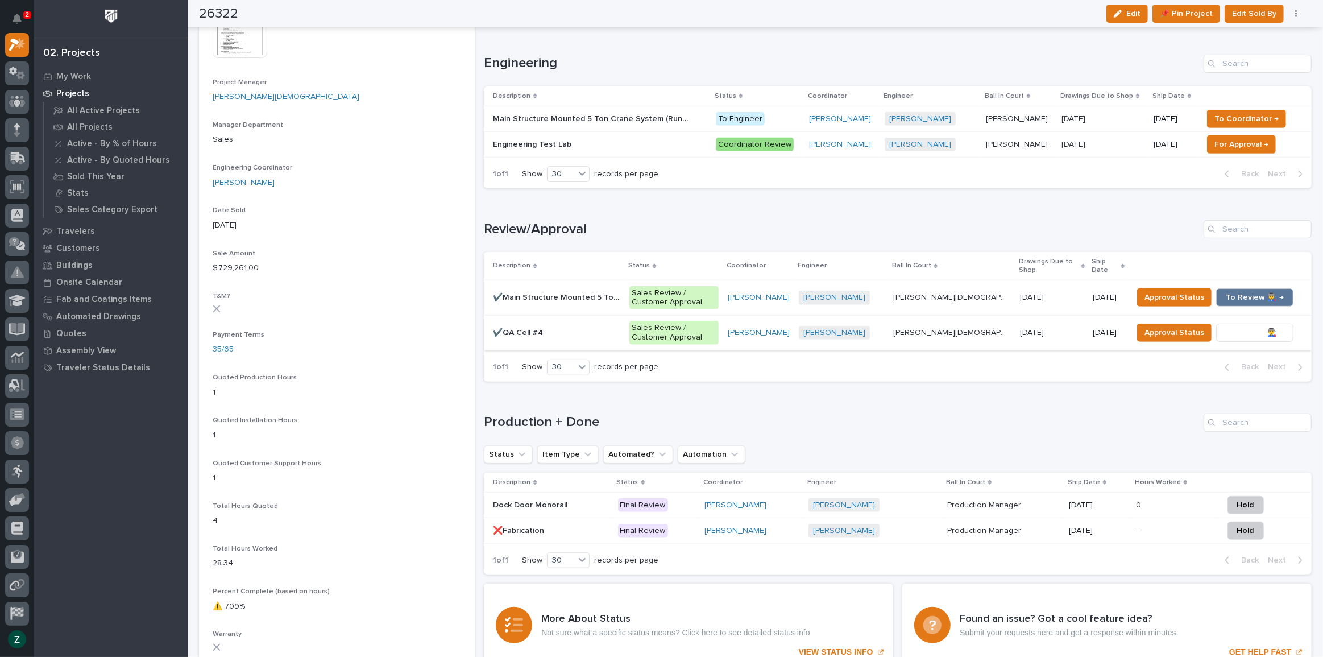
click at [1251, 331] on span "To Review 👨‍🏭 →" at bounding box center [1254, 333] width 58 height 14
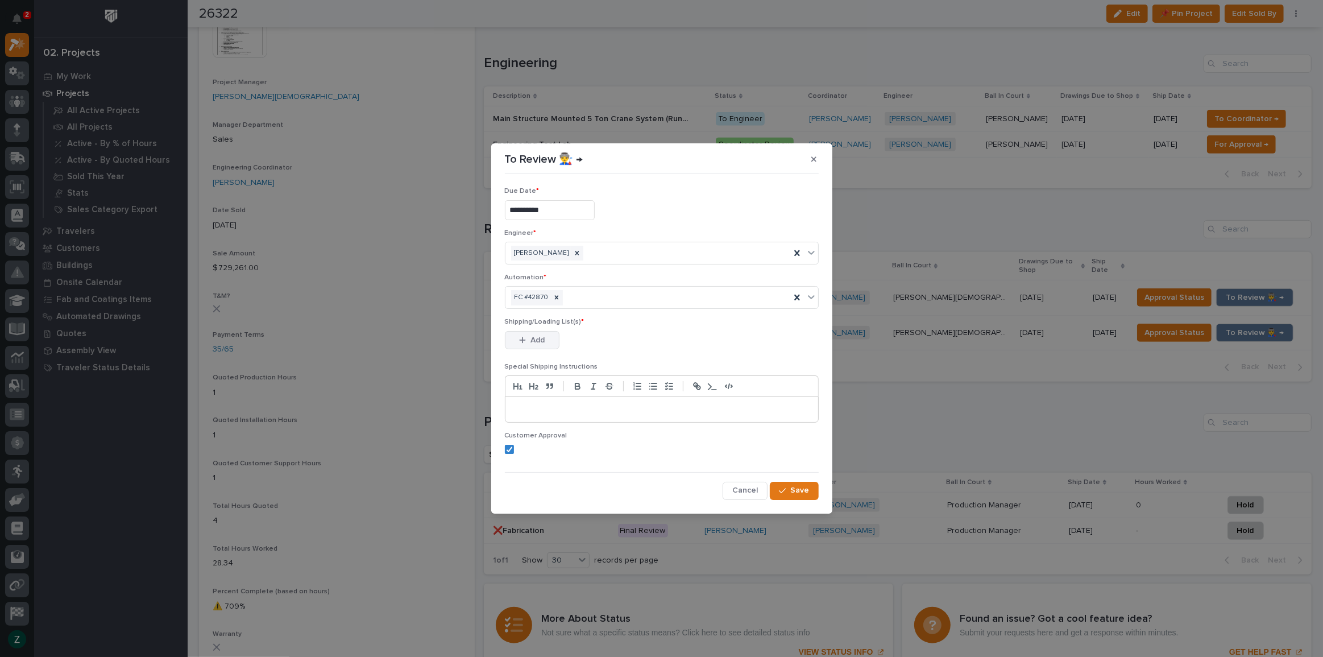
click at [541, 331] on button "Add" at bounding box center [532, 340] width 55 height 18
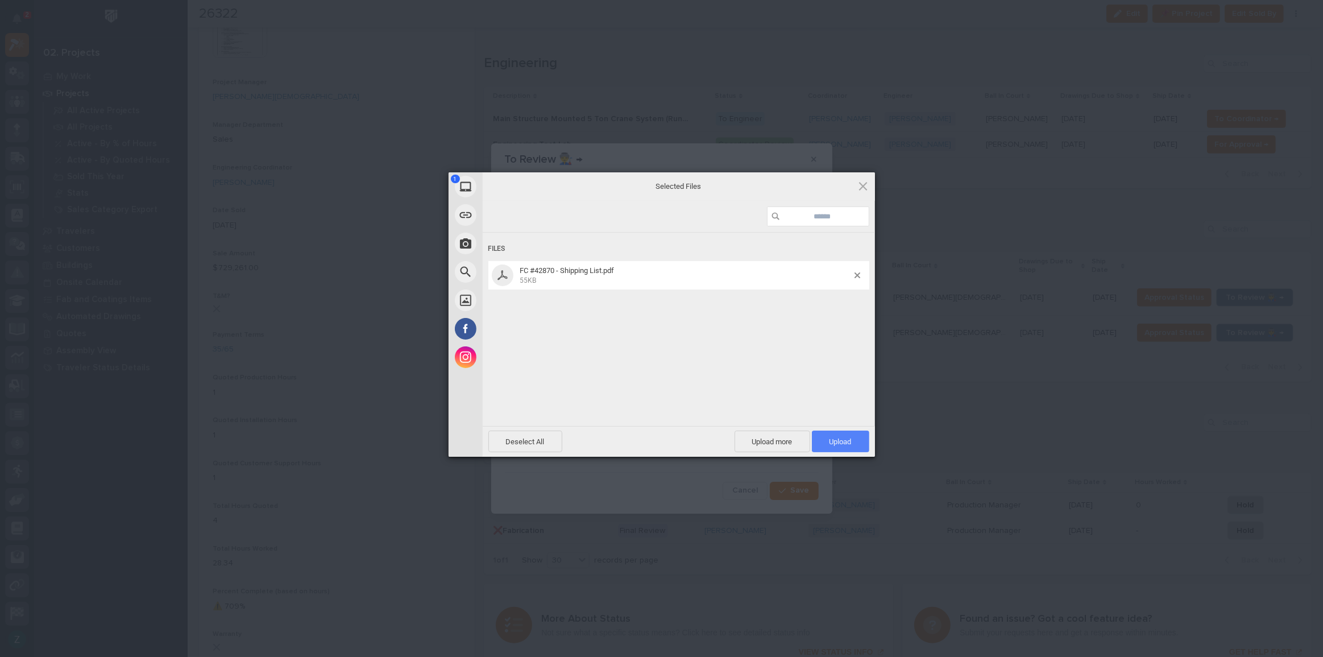
click at [842, 441] on span "Upload 1" at bounding box center [840, 441] width 22 height 9
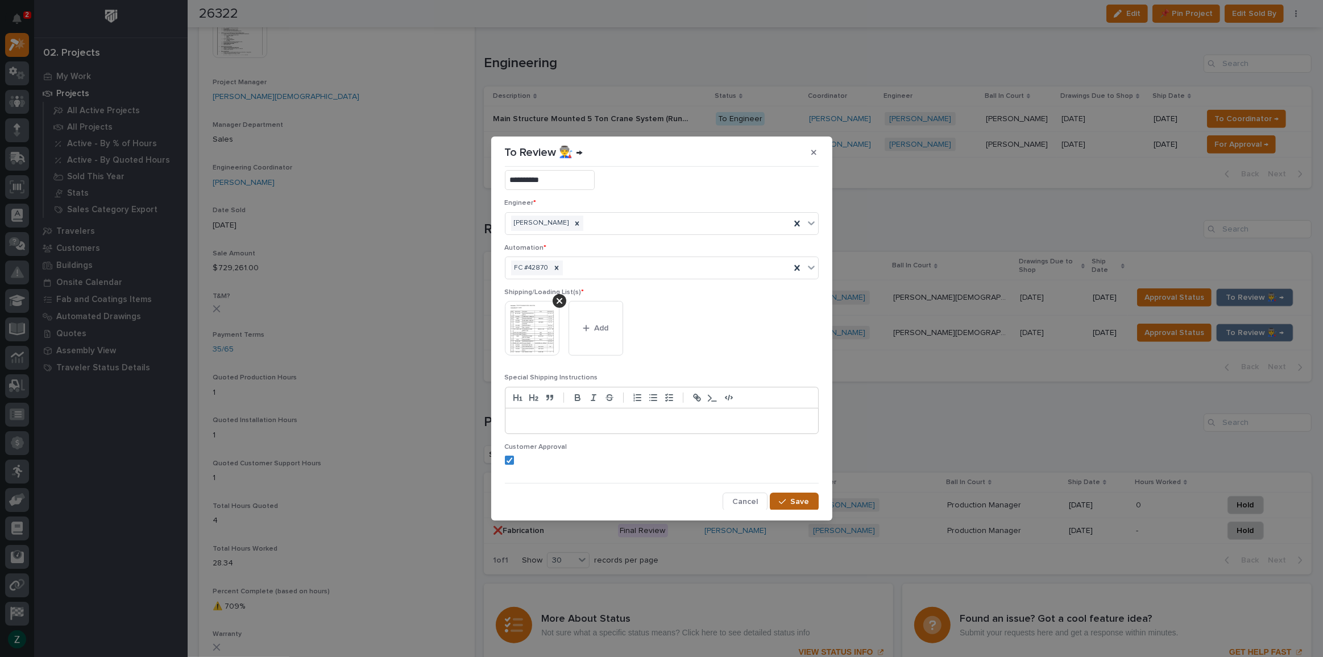
click at [801, 504] on span "Save" at bounding box center [800, 501] width 19 height 10
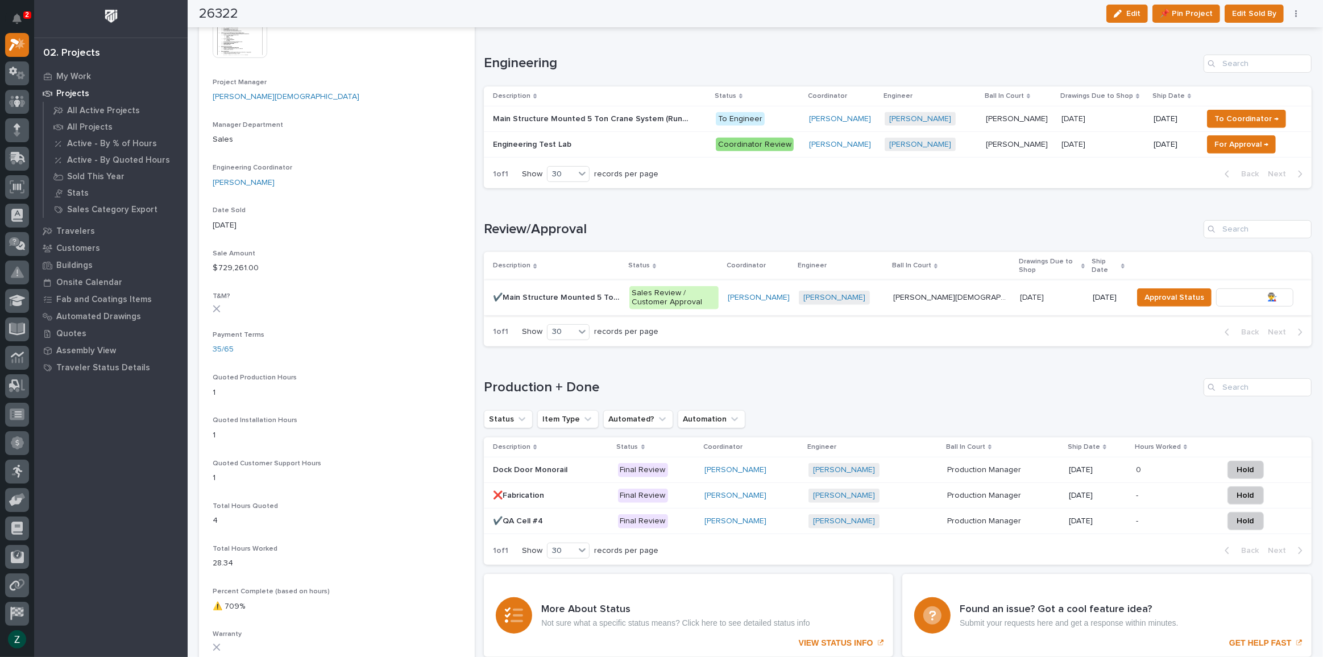
click at [1245, 293] on span "To Review 👨‍🏭 →" at bounding box center [1254, 297] width 58 height 14
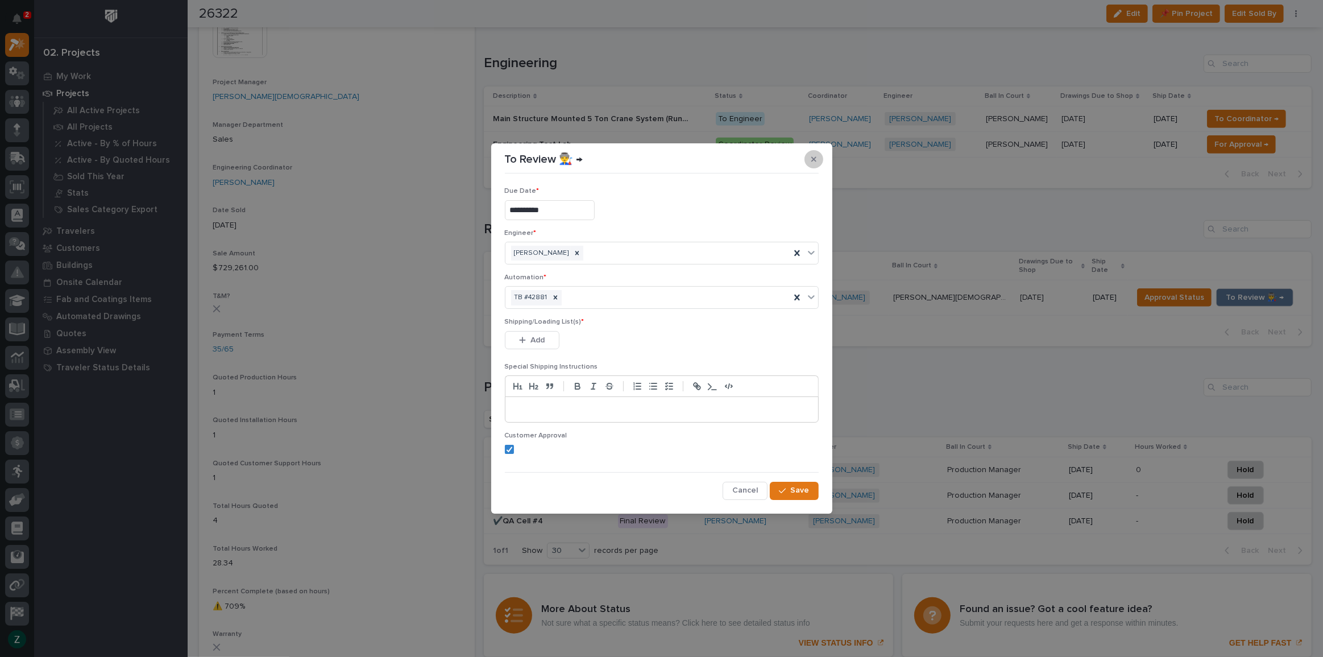
click at [815, 154] on button "button" at bounding box center [813, 159] width 19 height 18
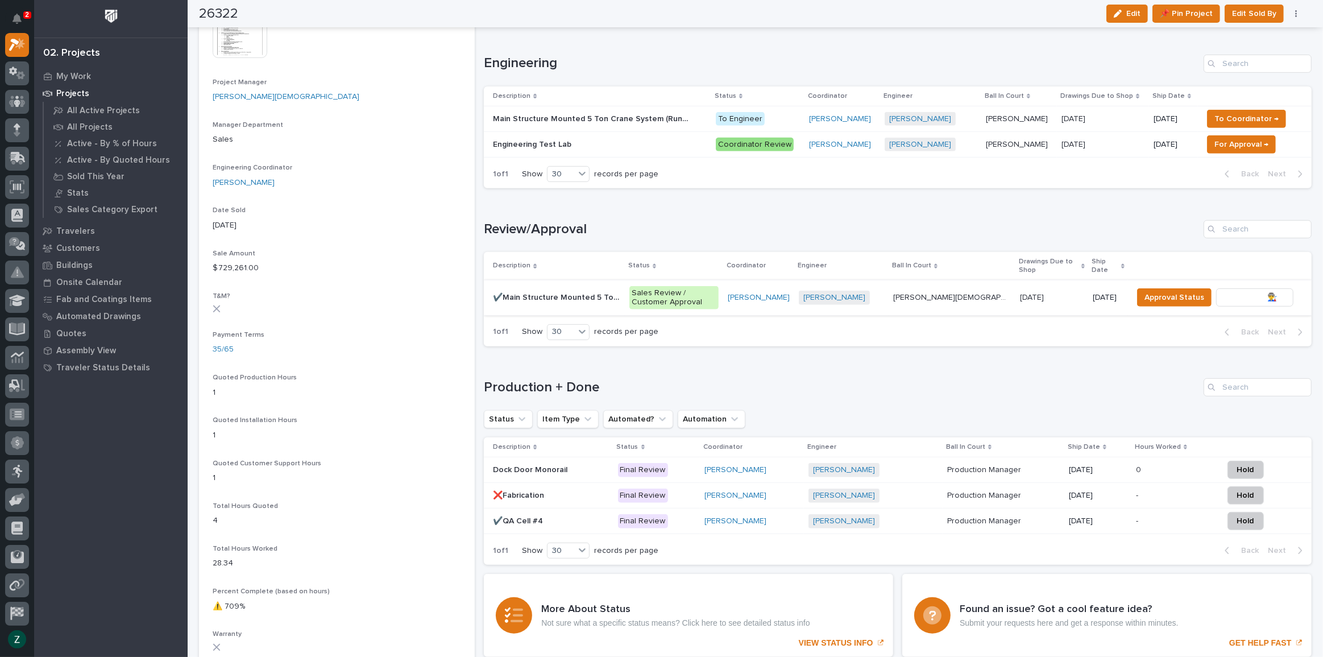
click at [1253, 290] on span "To Review 👨‍🏭 →" at bounding box center [1254, 297] width 58 height 14
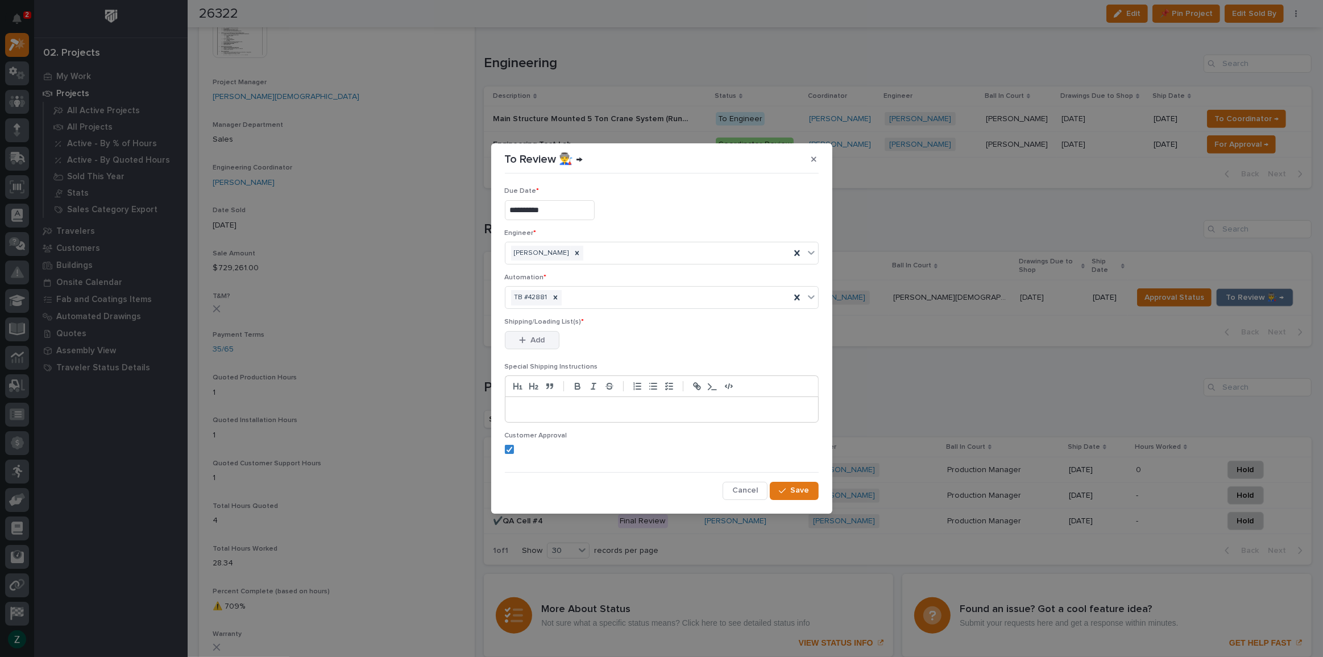
click at [536, 332] on button "Add" at bounding box center [532, 340] width 55 height 18
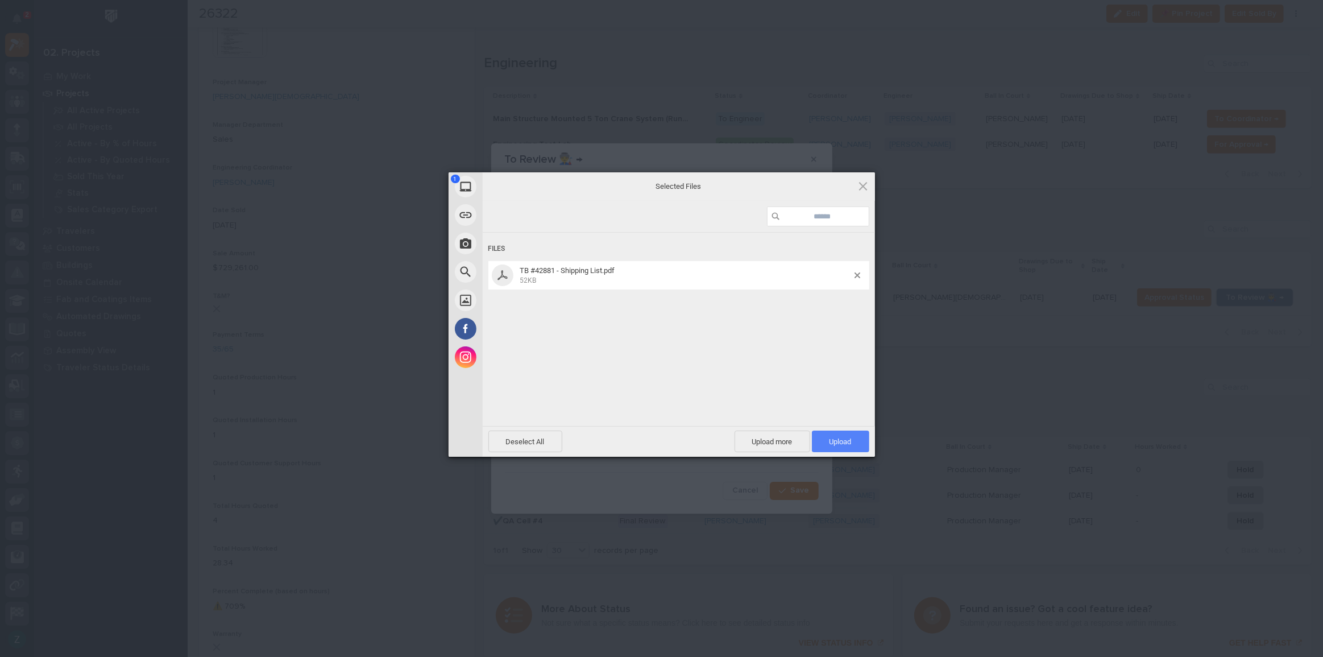
click at [842, 437] on span "Upload 1" at bounding box center [840, 441] width 22 height 9
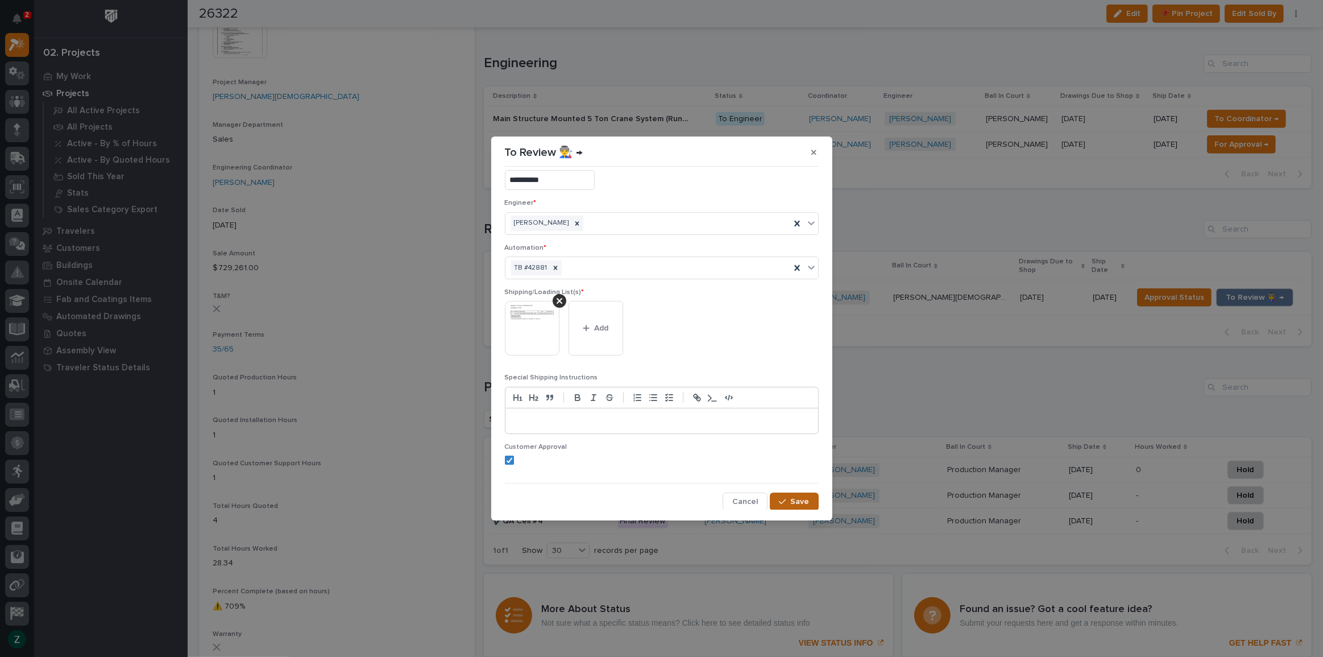
click at [792, 501] on span "Save" at bounding box center [800, 501] width 19 height 10
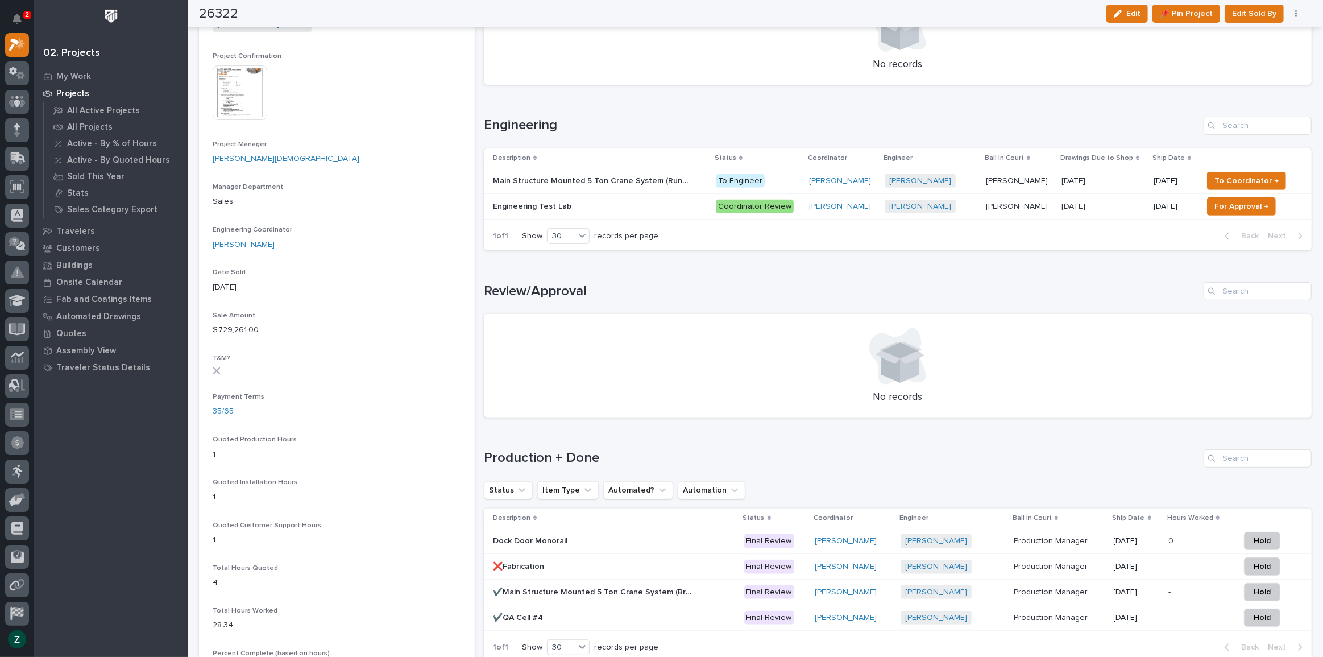
scroll to position [310, 0]
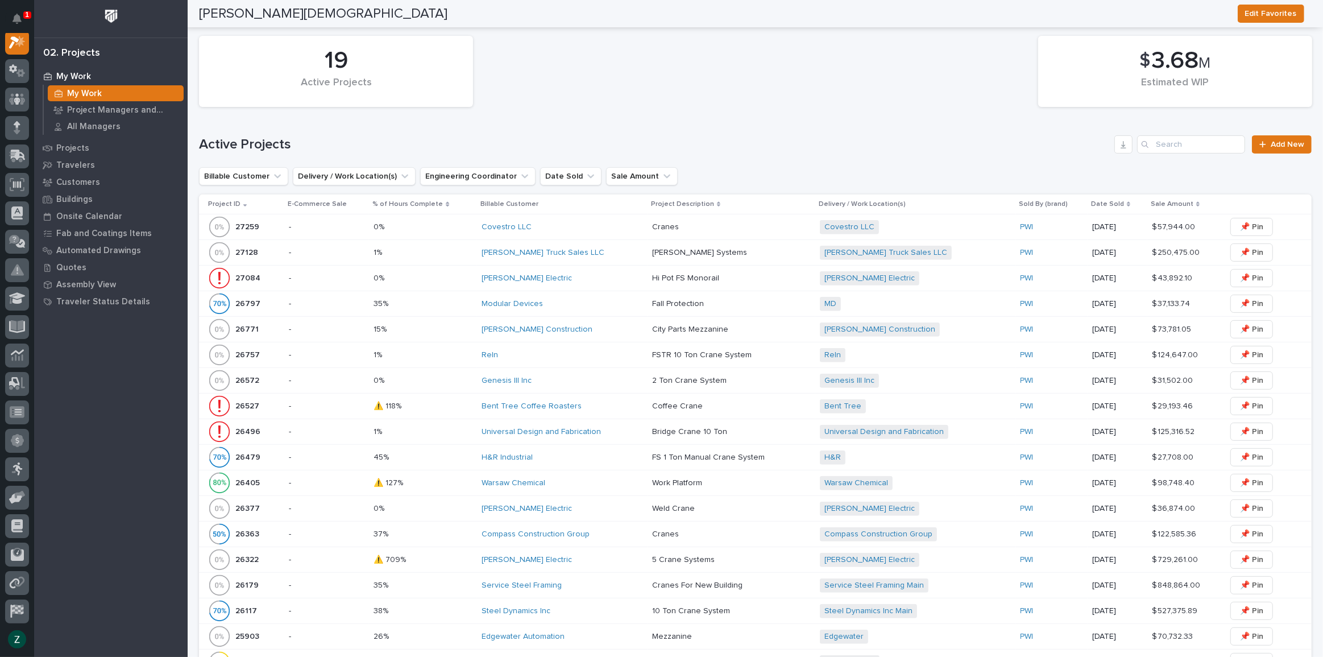
scroll to position [465, 0]
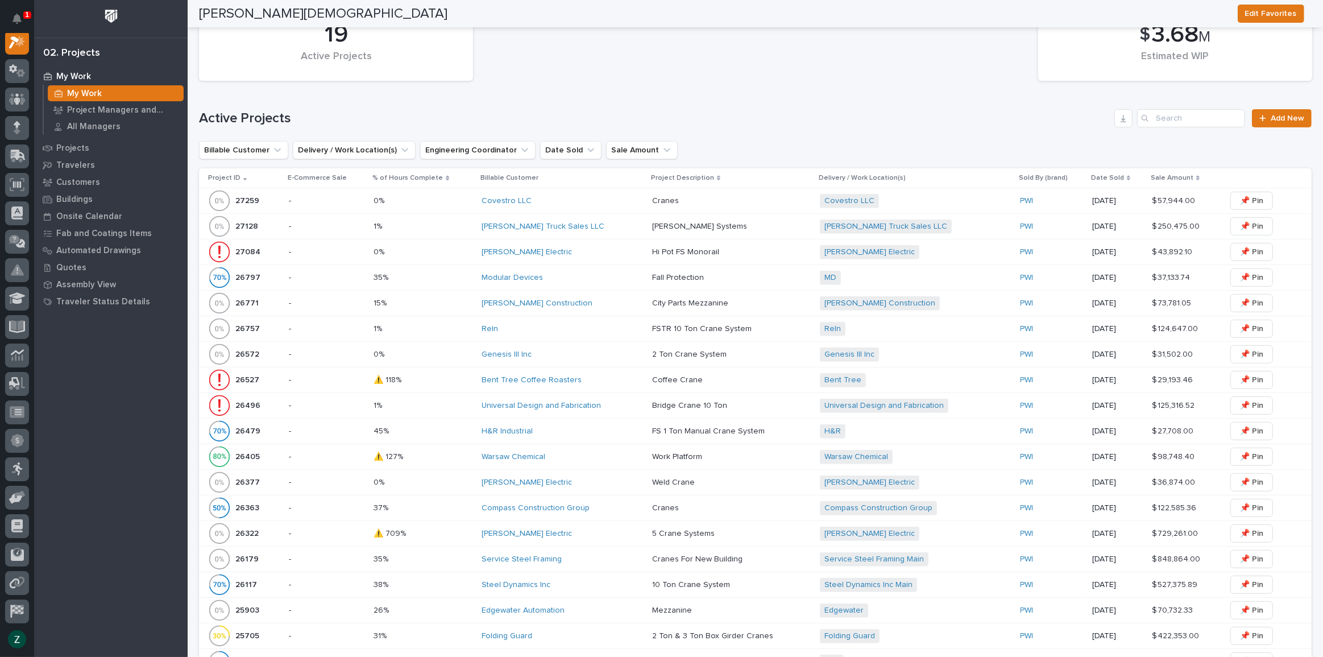
click at [711, 477] on p at bounding box center [731, 482] width 159 height 10
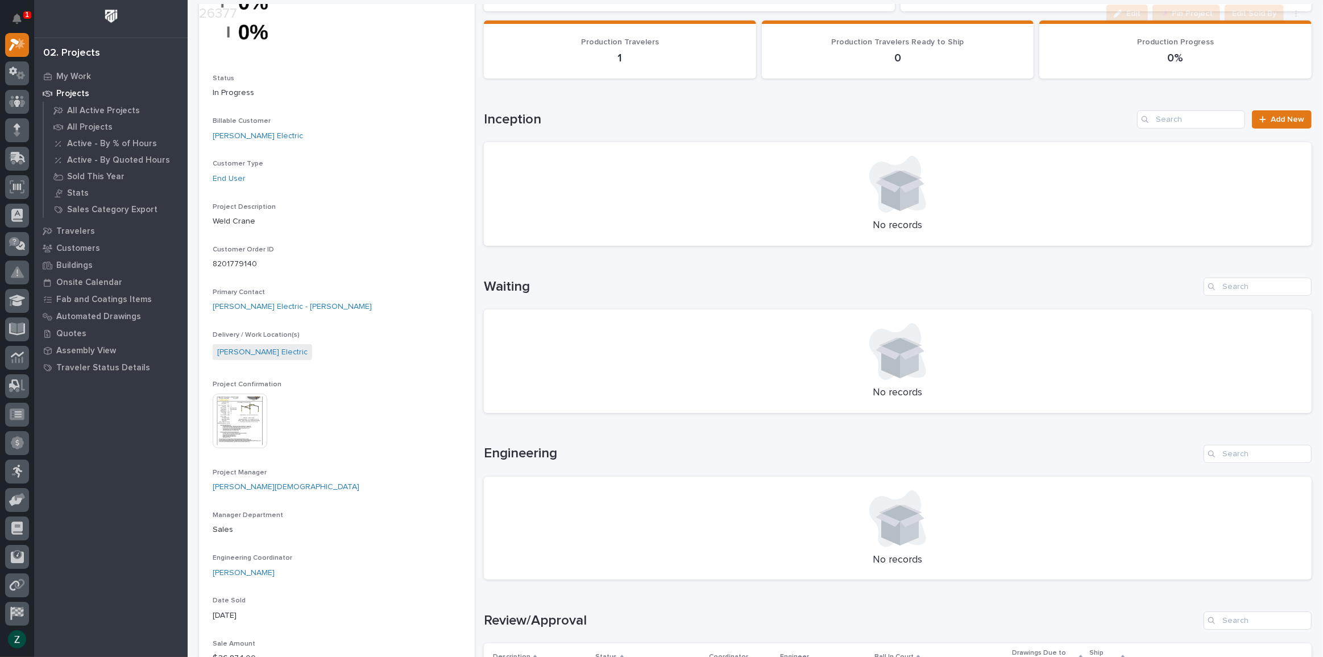
scroll to position [413, 0]
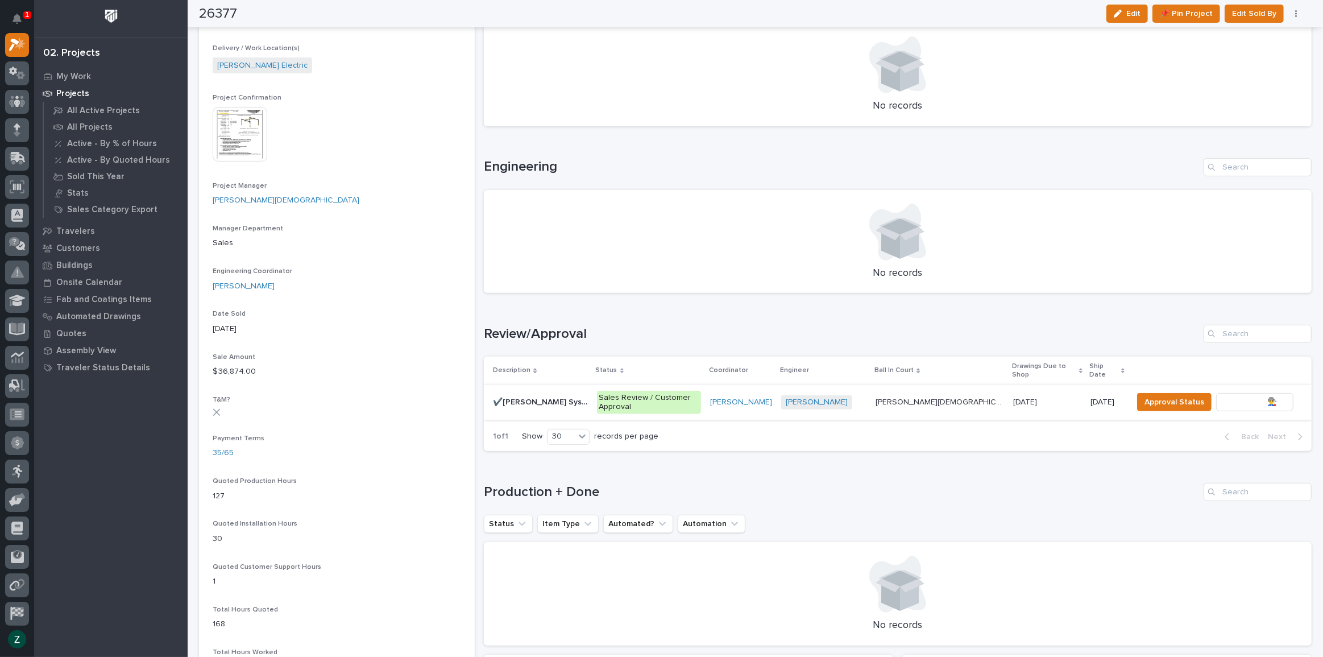
click at [1242, 395] on span "To Review 👨‍🏭 →" at bounding box center [1254, 402] width 58 height 14
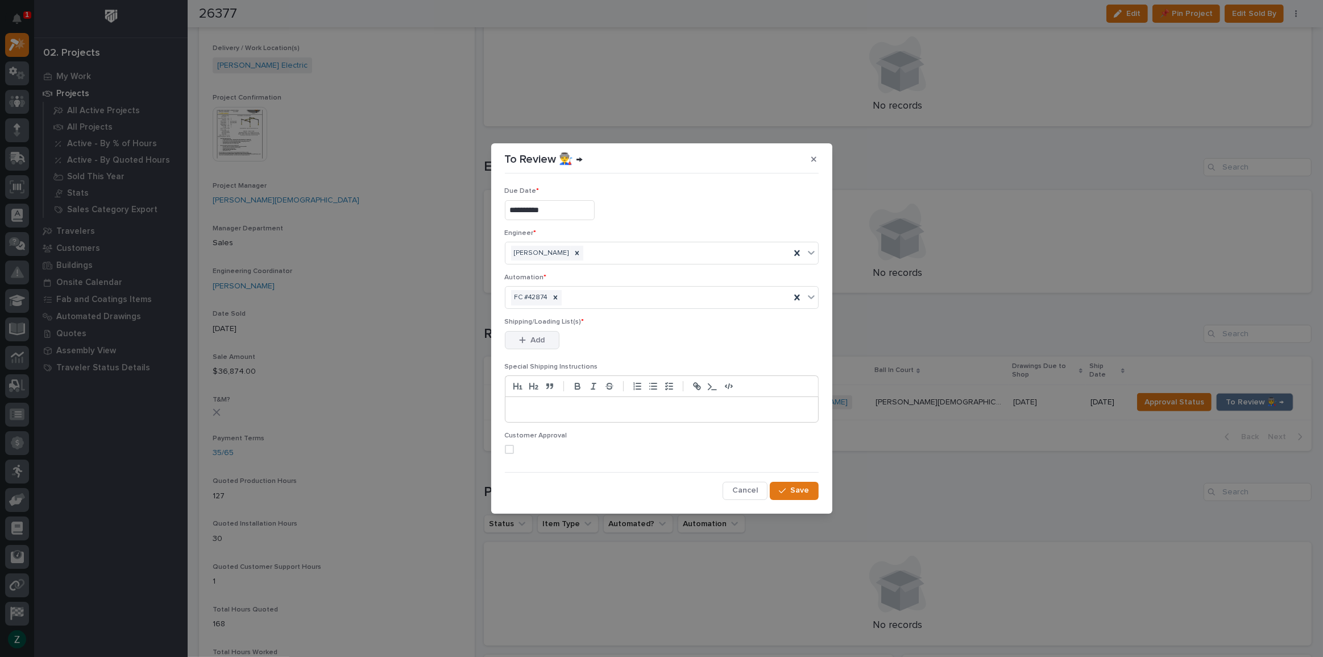
click at [538, 338] on span "Add" at bounding box center [537, 340] width 14 height 10
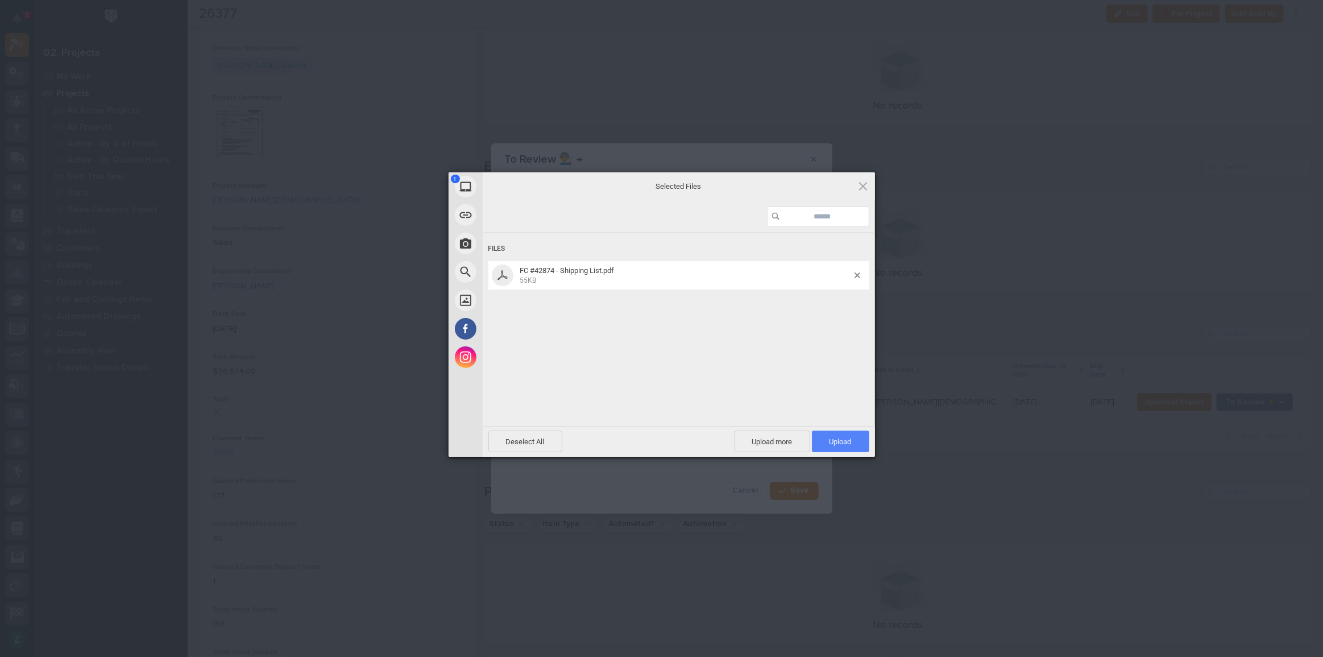
click at [841, 442] on span "Upload 1" at bounding box center [840, 441] width 22 height 9
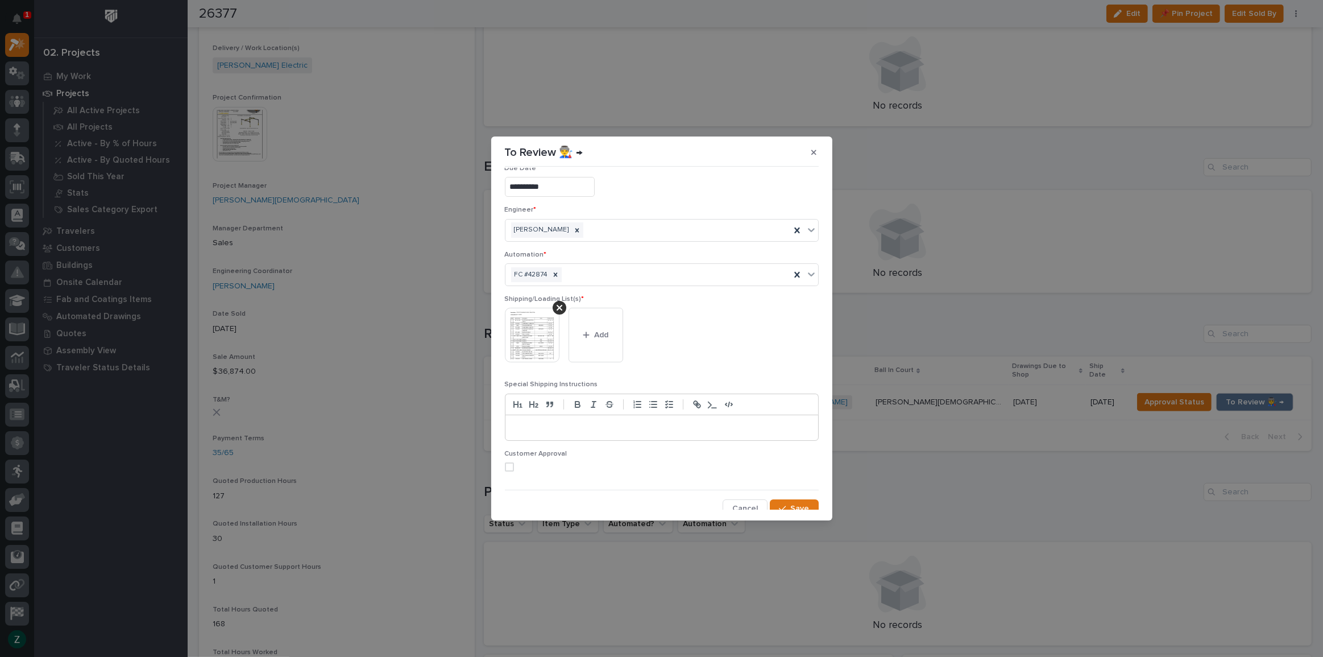
scroll to position [23, 0]
click at [791, 496] on span "Save" at bounding box center [800, 501] width 19 height 10
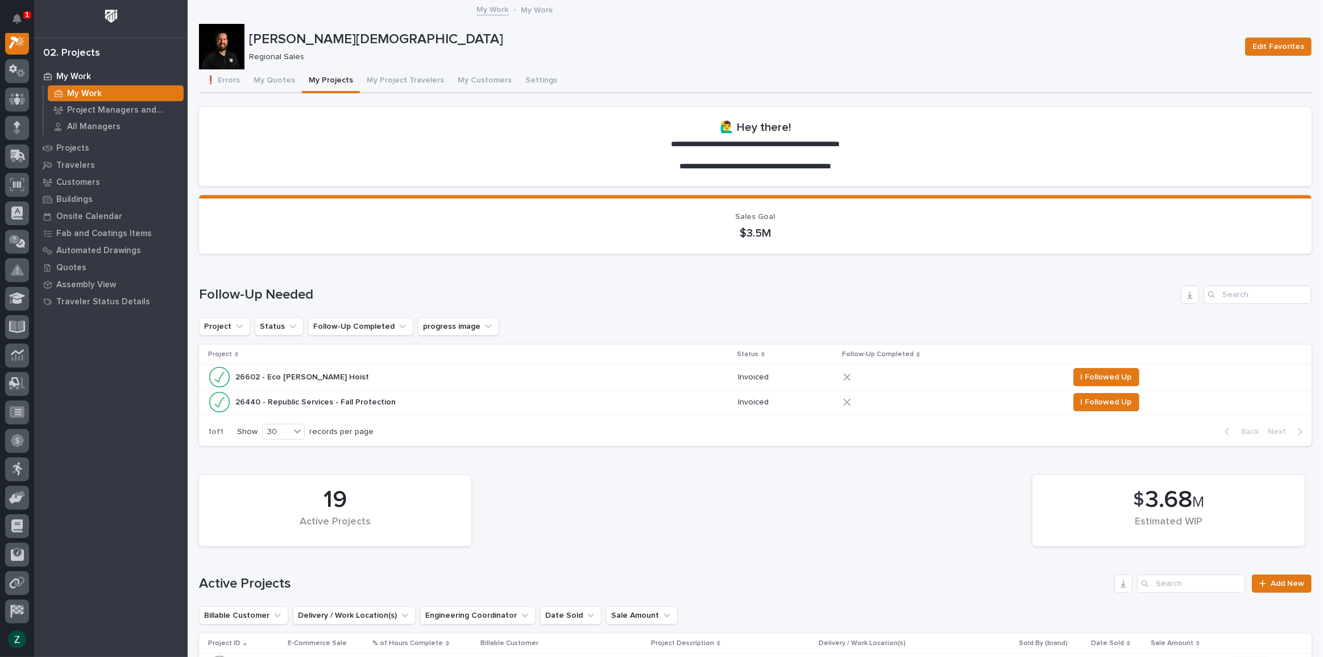
scroll to position [413, 0]
